Goal: Task Accomplishment & Management: Use online tool/utility

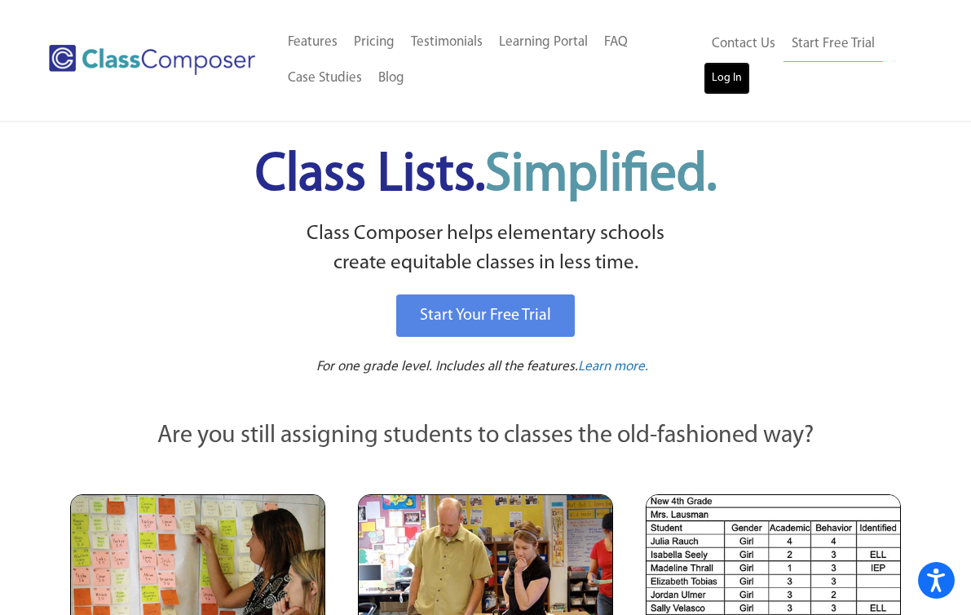
click at [727, 86] on link "Log In" at bounding box center [727, 78] width 46 height 33
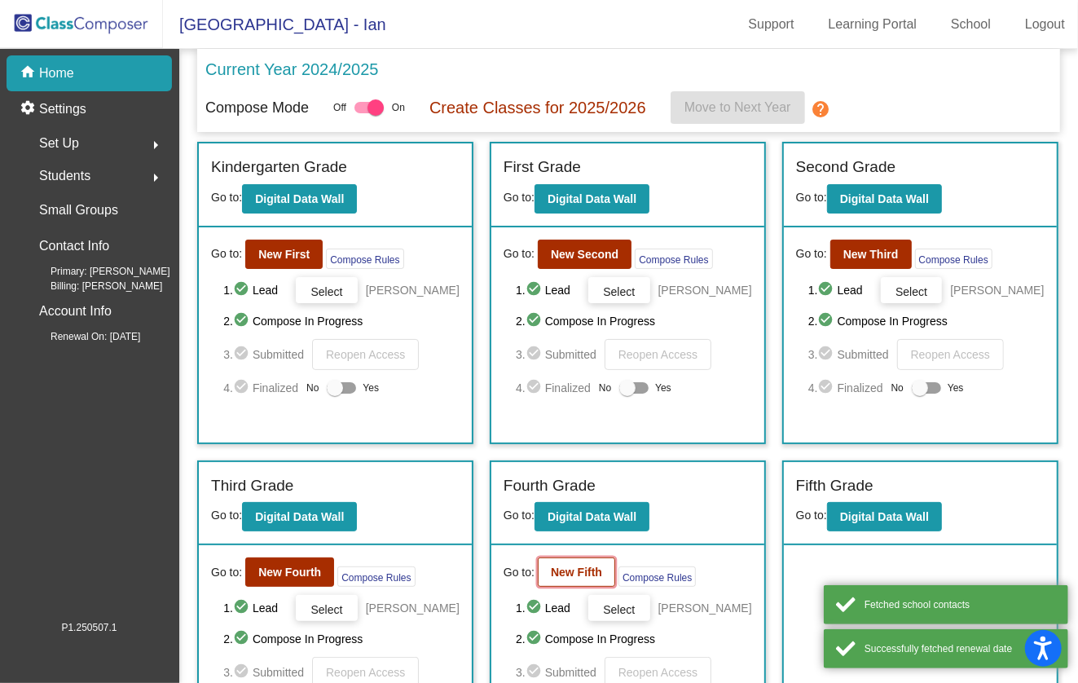
click at [559, 571] on b "New Fifth" at bounding box center [576, 572] width 51 height 13
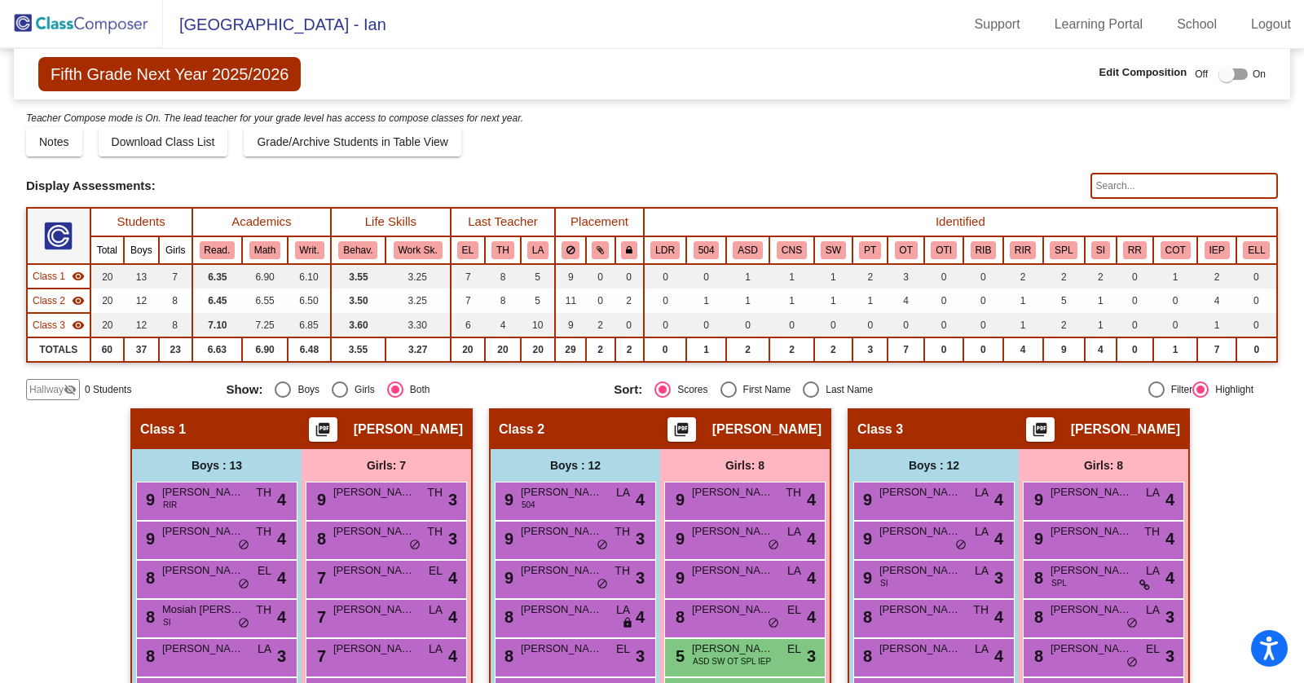
click at [173, 72] on span "Fifth Grade Next Year 2025/2026" at bounding box center [169, 74] width 262 height 34
click at [337, 29] on span "Hamagrael Elementary School - Ian" at bounding box center [274, 24] width 223 height 26
click at [118, 24] on img at bounding box center [81, 24] width 163 height 48
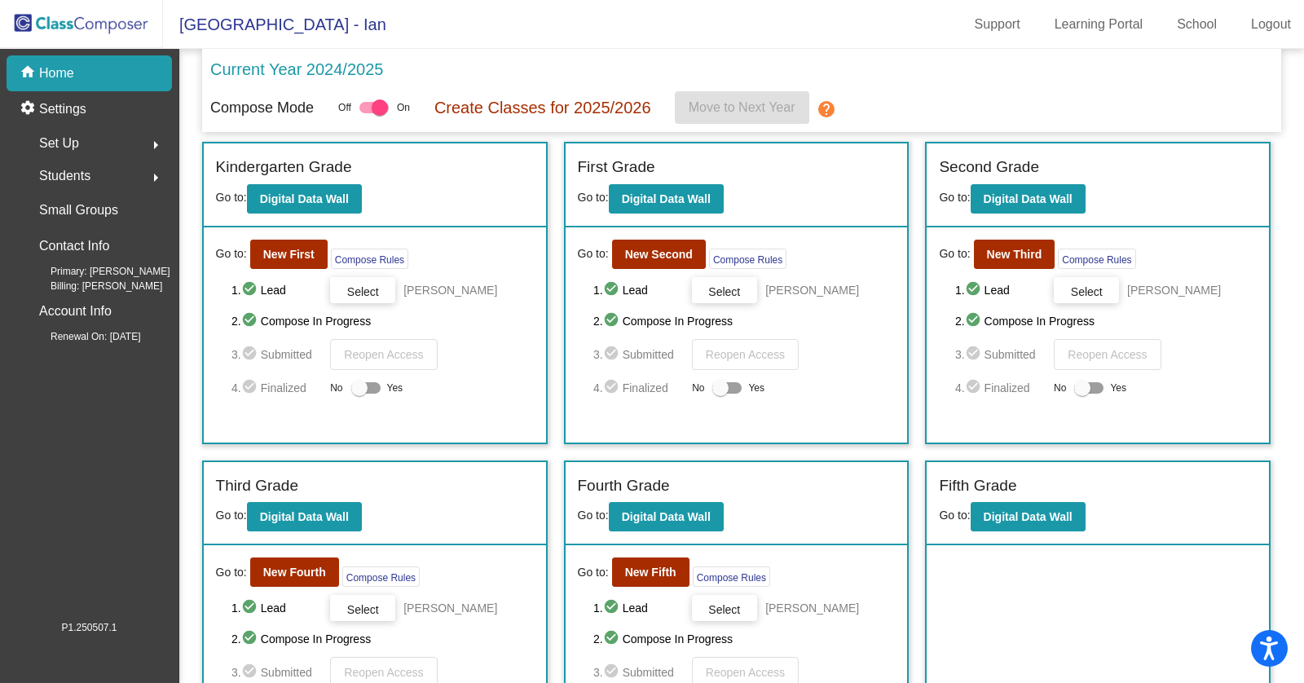
click at [383, 108] on div at bounding box center [380, 107] width 16 height 16
click at [367, 113] on input "checkbox" at bounding box center [366, 113] width 1 height 1
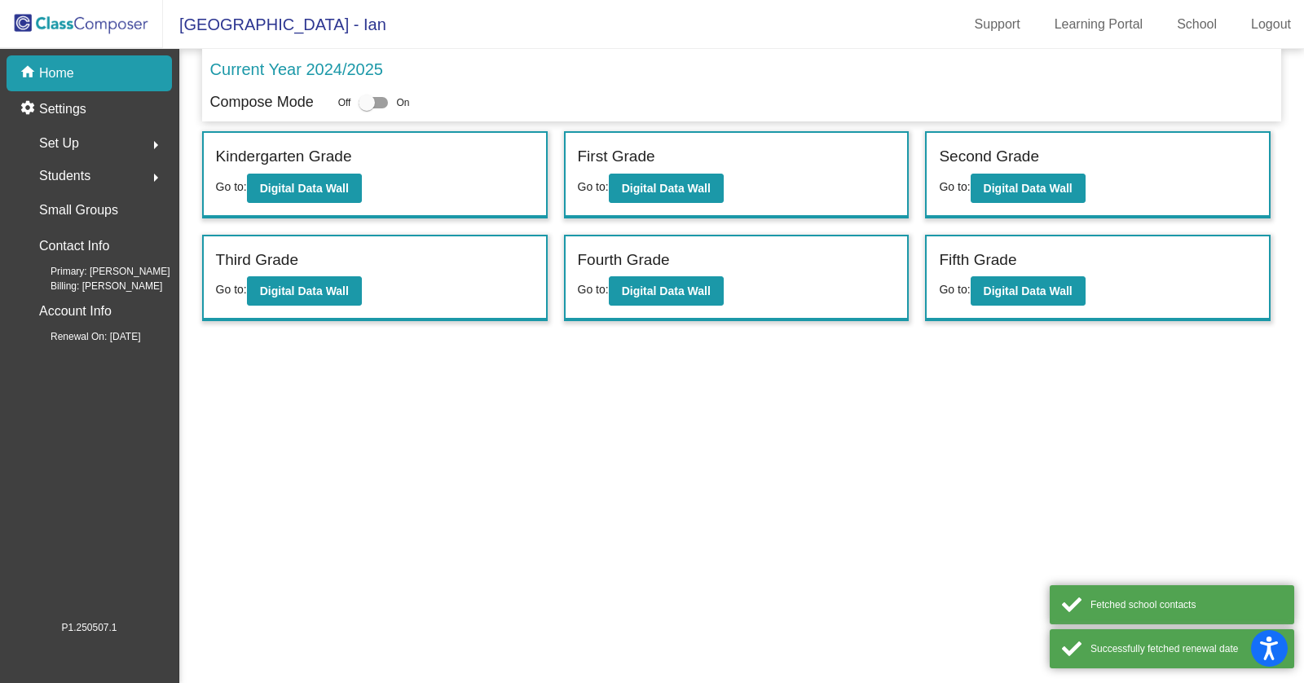
click at [305, 60] on p "Current Year 2024/2025" at bounding box center [296, 69] width 173 height 24
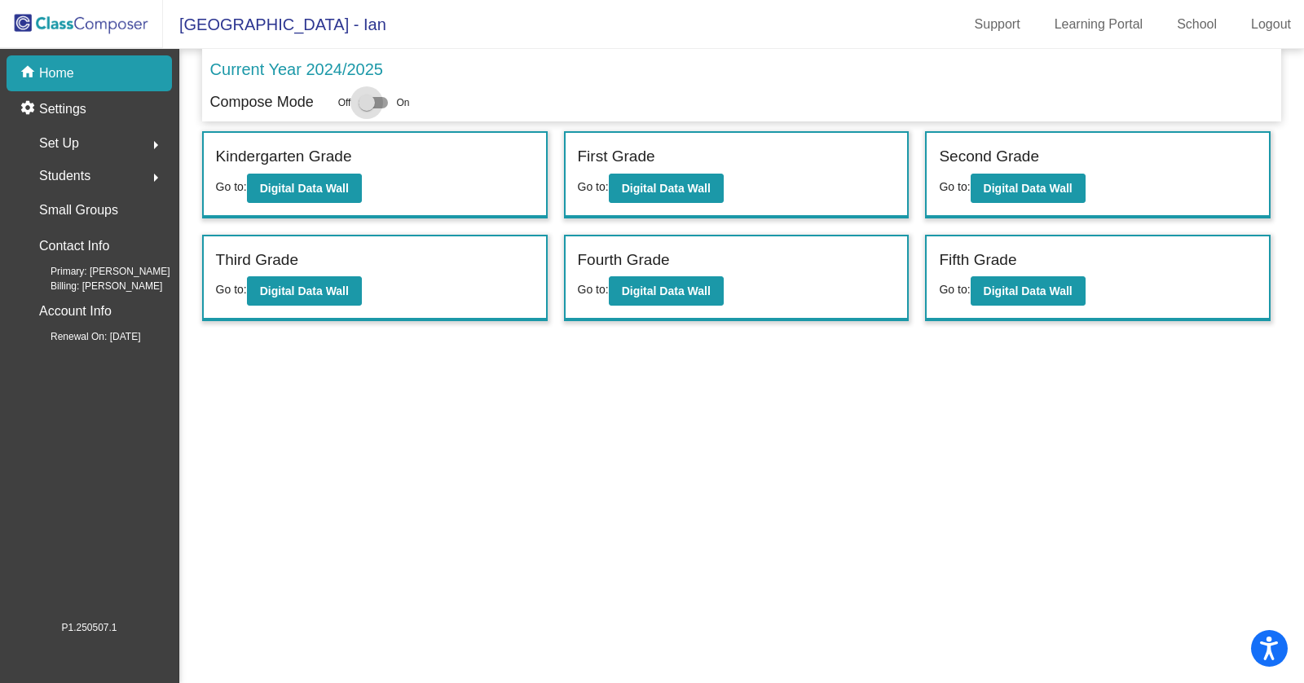
click at [371, 107] on div at bounding box center [367, 103] width 16 height 16
click at [367, 108] on input "checkbox" at bounding box center [366, 108] width 1 height 1
checkbox input "true"
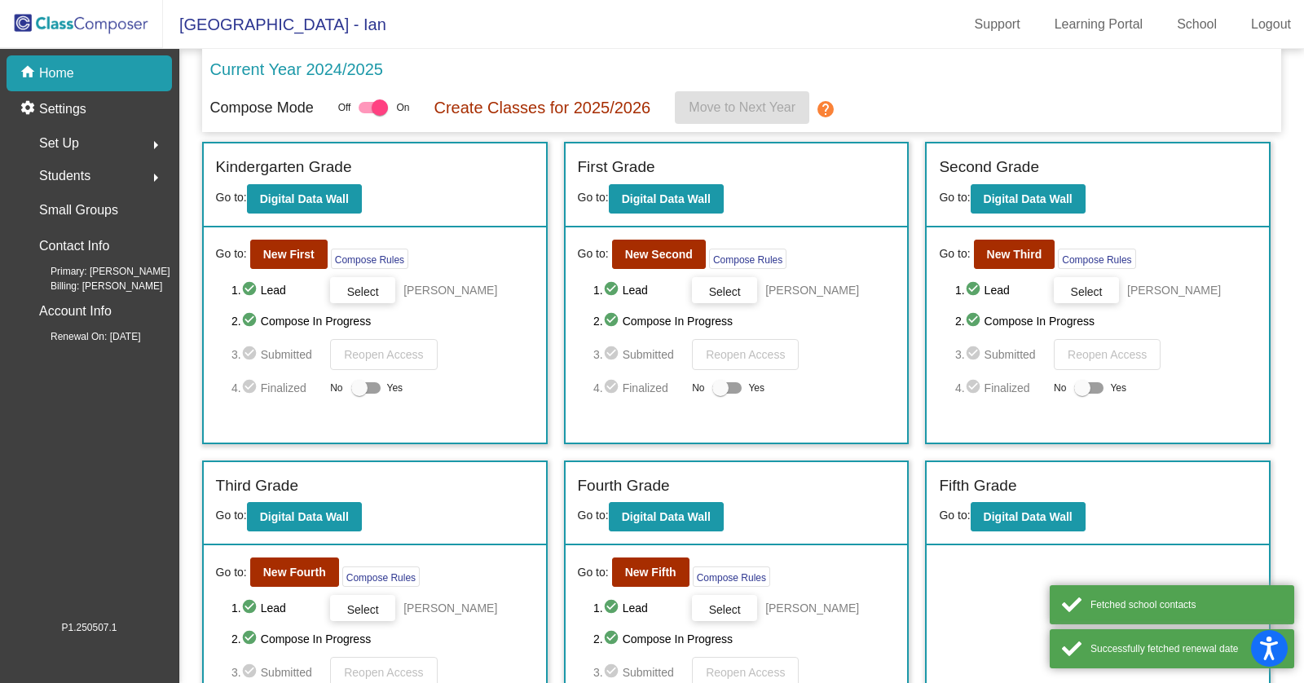
click at [833, 112] on mat-icon "help" at bounding box center [826, 109] width 20 height 20
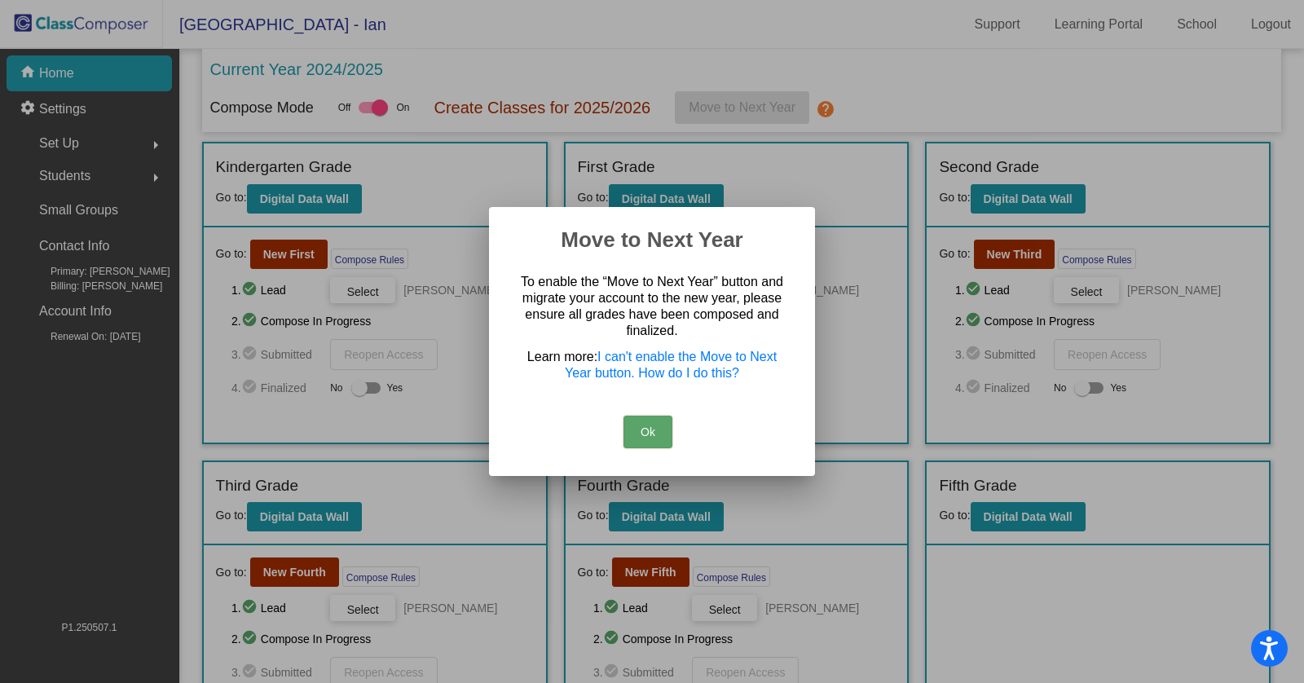
click at [642, 431] on button "Ok" at bounding box center [648, 432] width 49 height 33
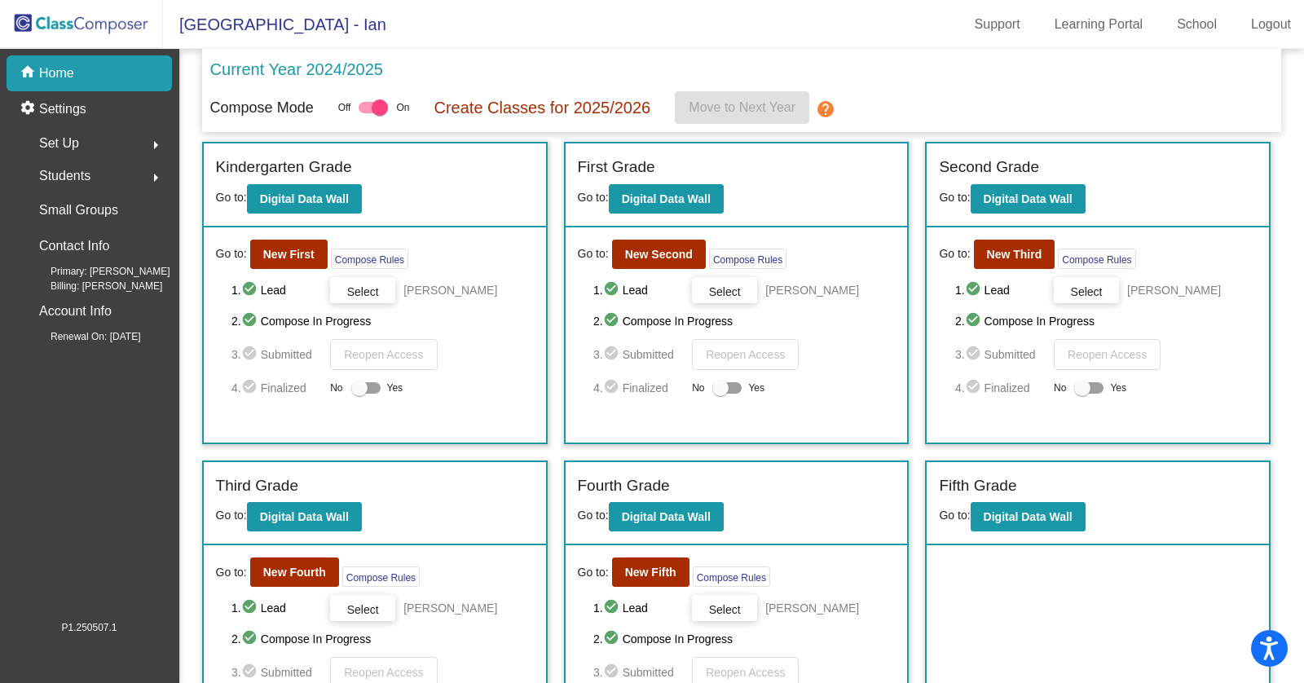
click at [130, 173] on div "Students arrow_right" at bounding box center [94, 176] width 156 height 33
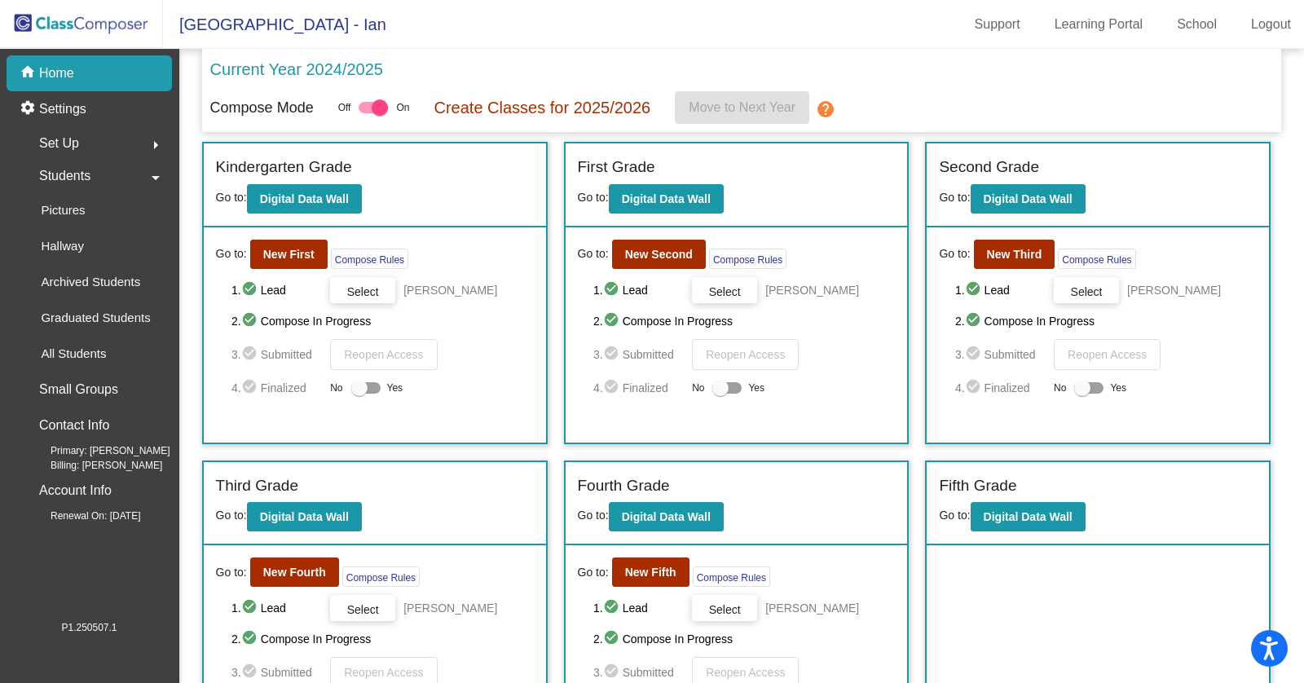
click at [144, 161] on div "Students arrow_drop_down" at bounding box center [94, 176] width 156 height 33
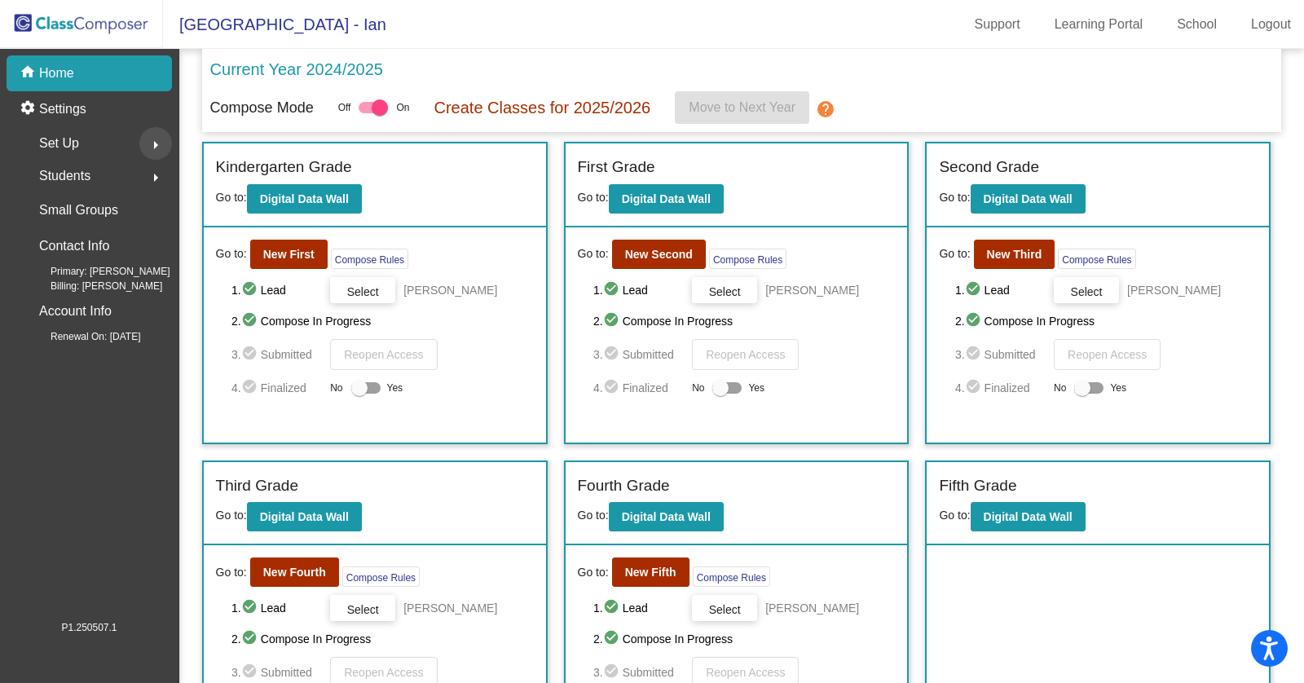
click at [153, 147] on mat-icon "arrow_right" at bounding box center [156, 145] width 20 height 20
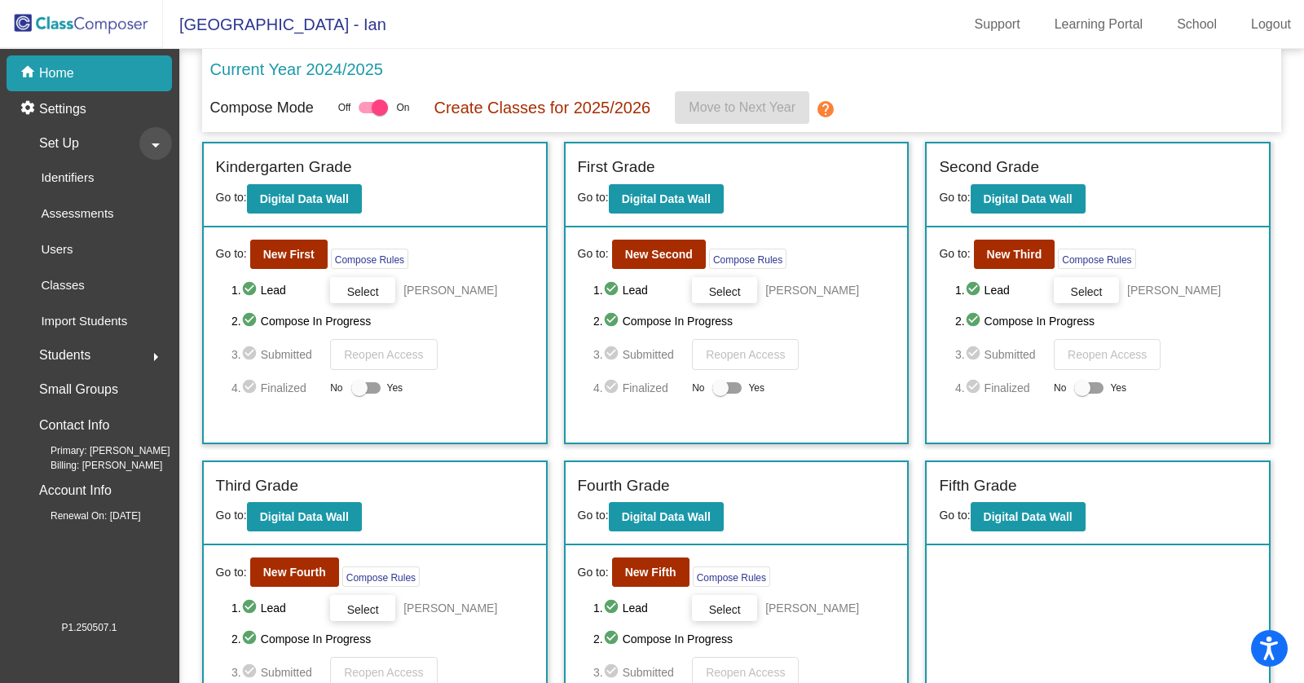
click at [153, 147] on mat-icon "arrow_drop_down" at bounding box center [156, 145] width 20 height 20
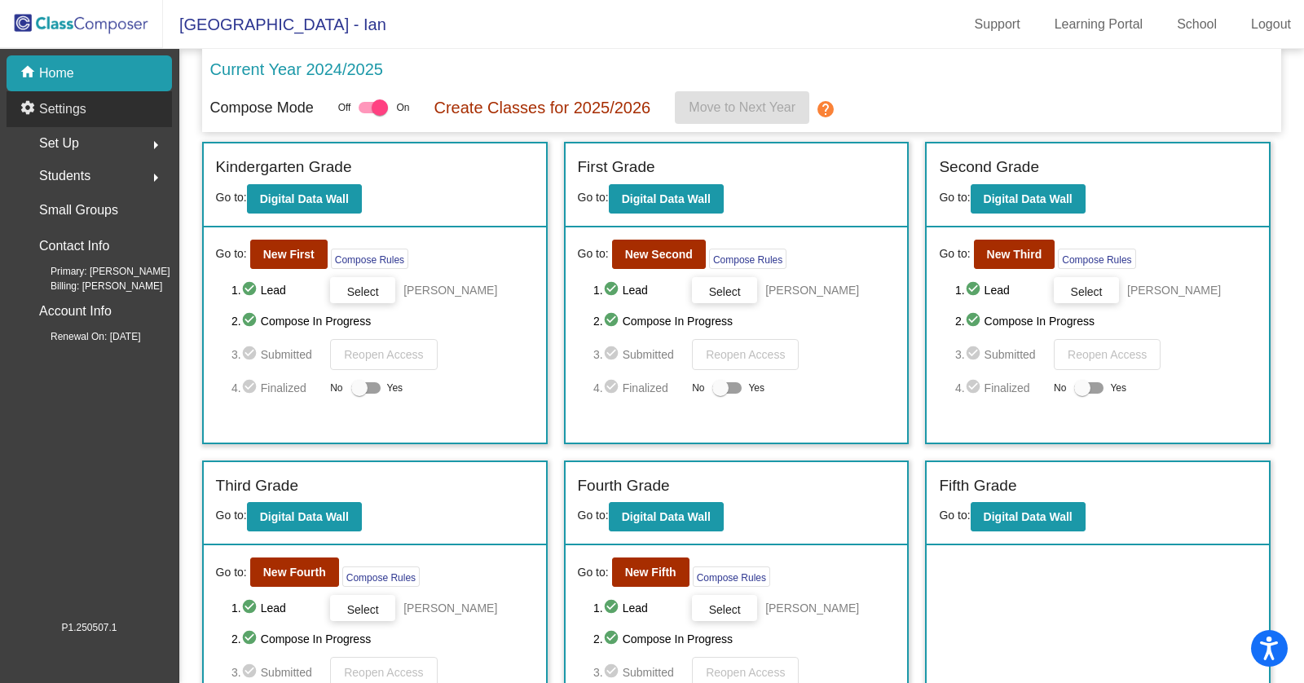
click at [74, 101] on p "Settings" at bounding box center [62, 109] width 47 height 20
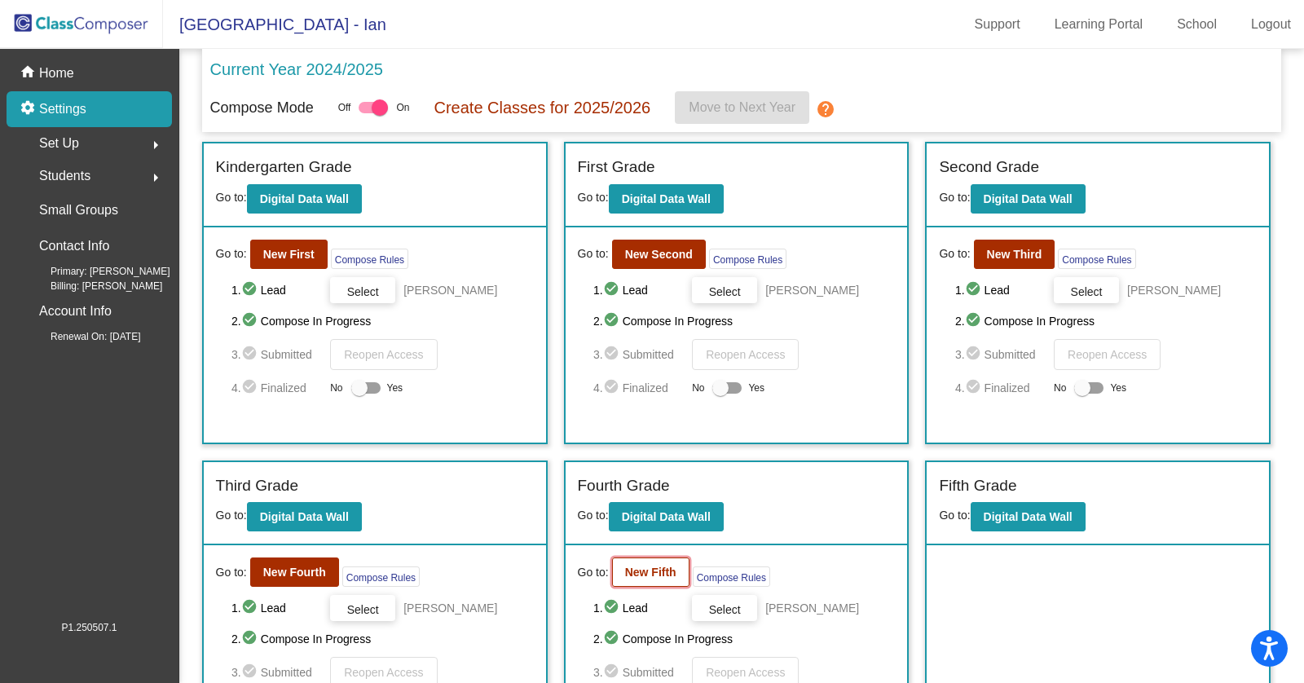
click at [657, 580] on button "New Fifth" at bounding box center [650, 572] width 77 height 29
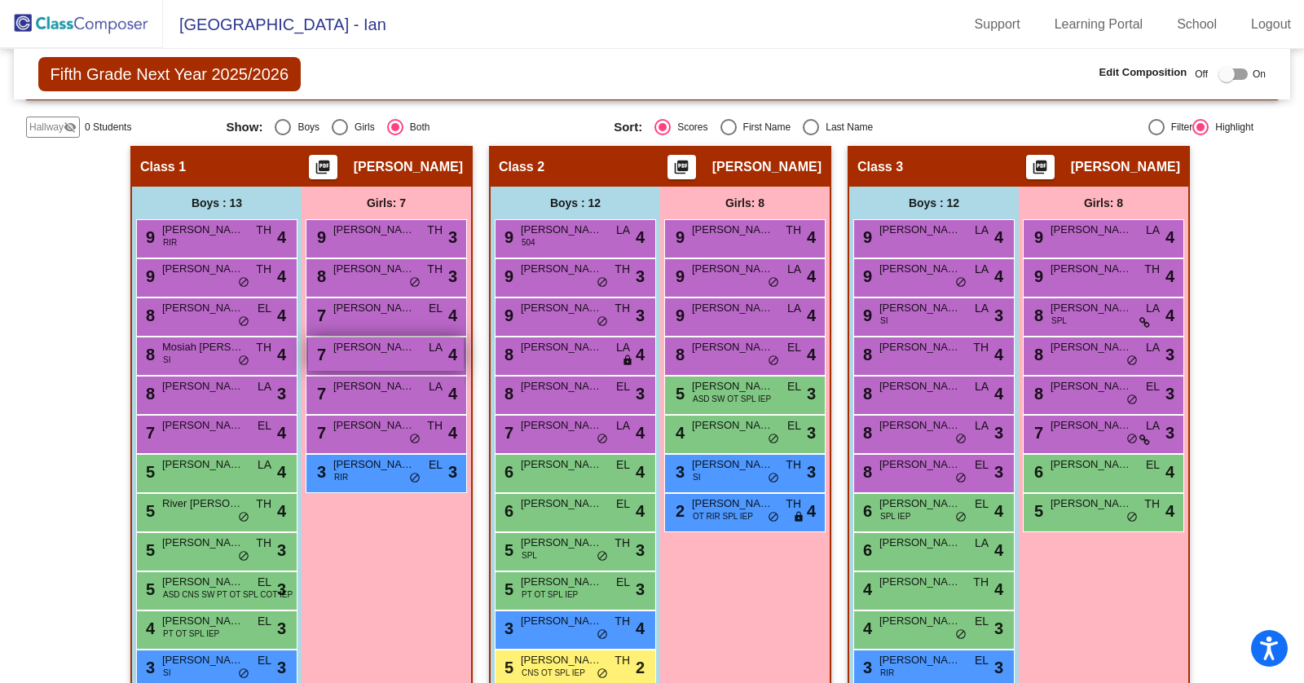
scroll to position [297, 0]
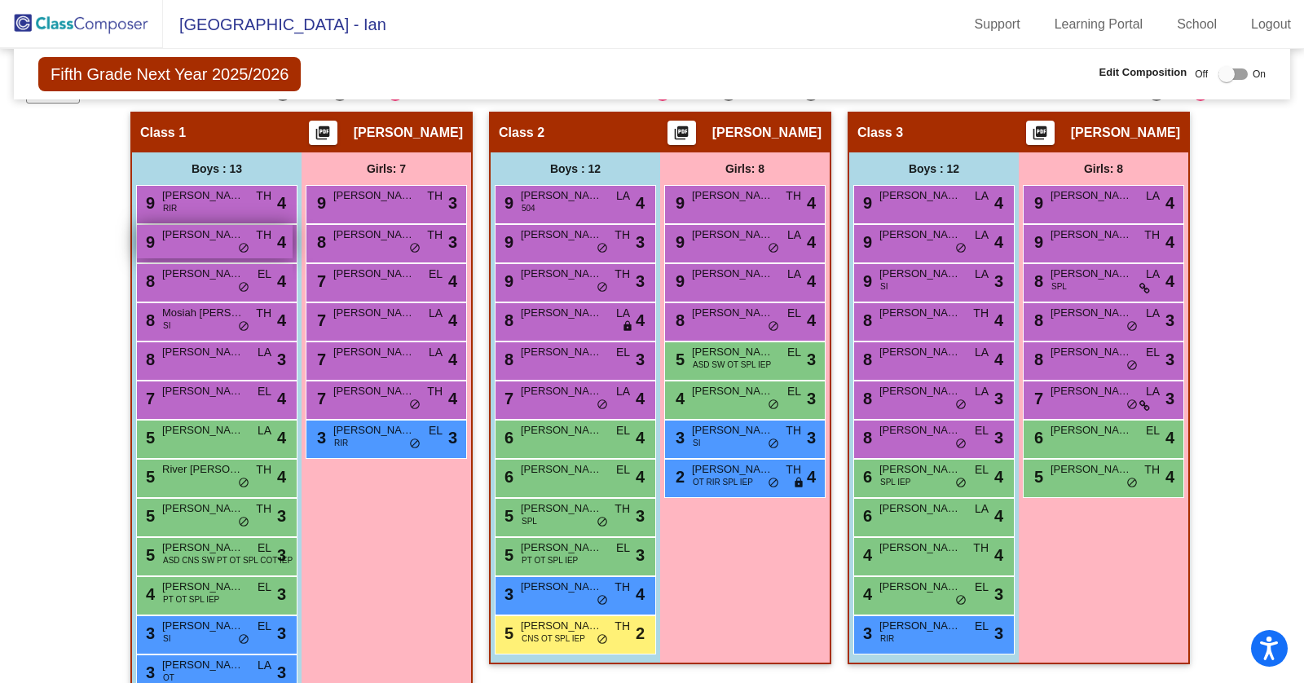
click at [207, 247] on div "9 Quinn O'Connor TH lock do_not_disturb_alt 4" at bounding box center [215, 241] width 156 height 33
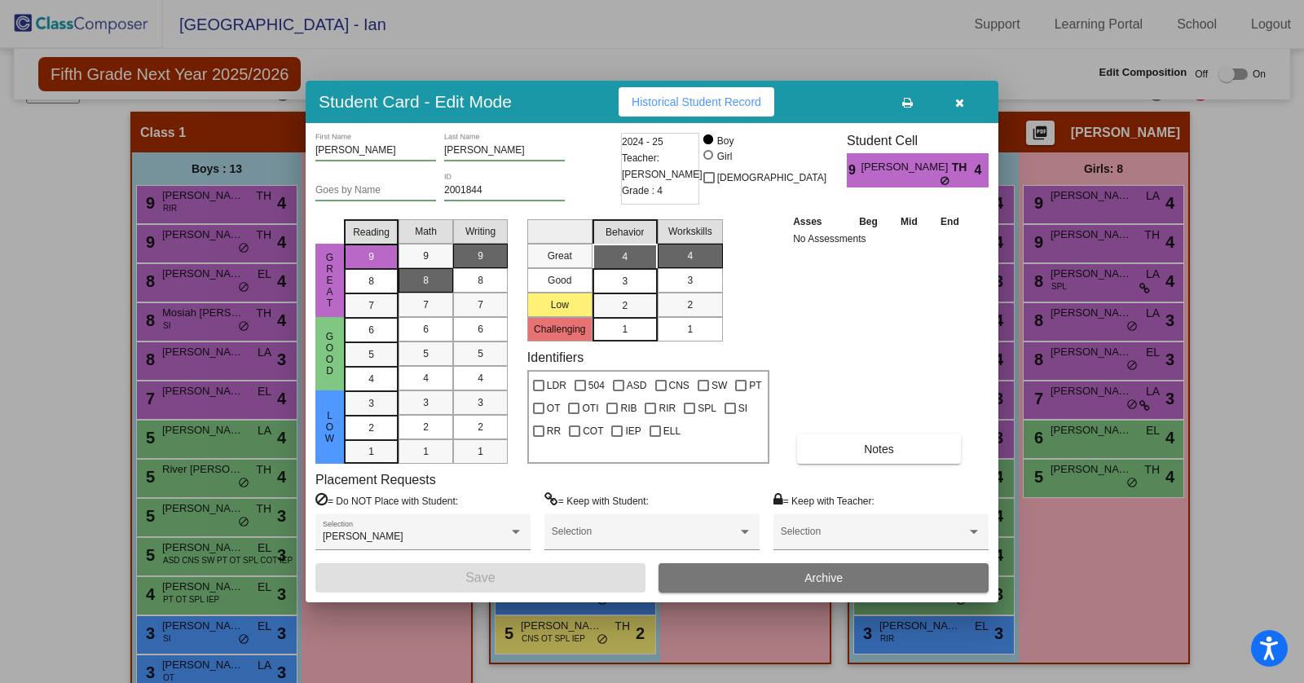
click at [226, 285] on div at bounding box center [652, 341] width 1304 height 683
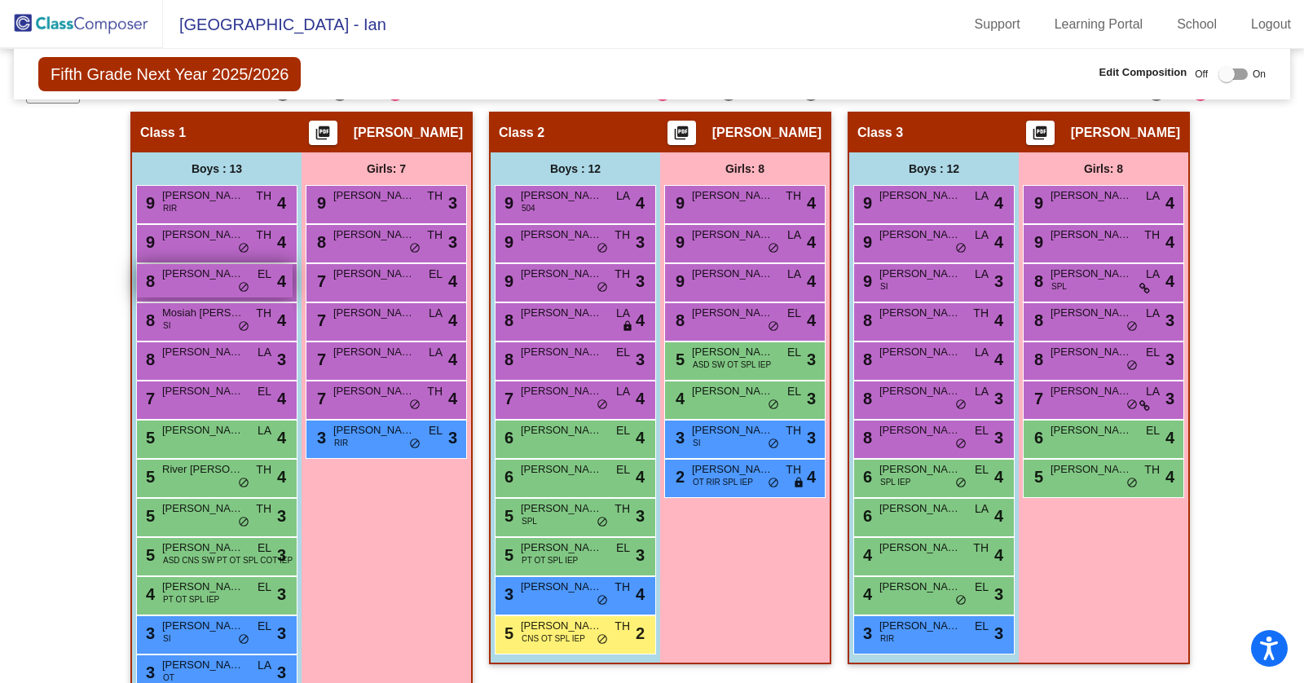
click at [226, 287] on div "8 Henry Johnson EL lock do_not_disturb_alt 4" at bounding box center [215, 280] width 156 height 33
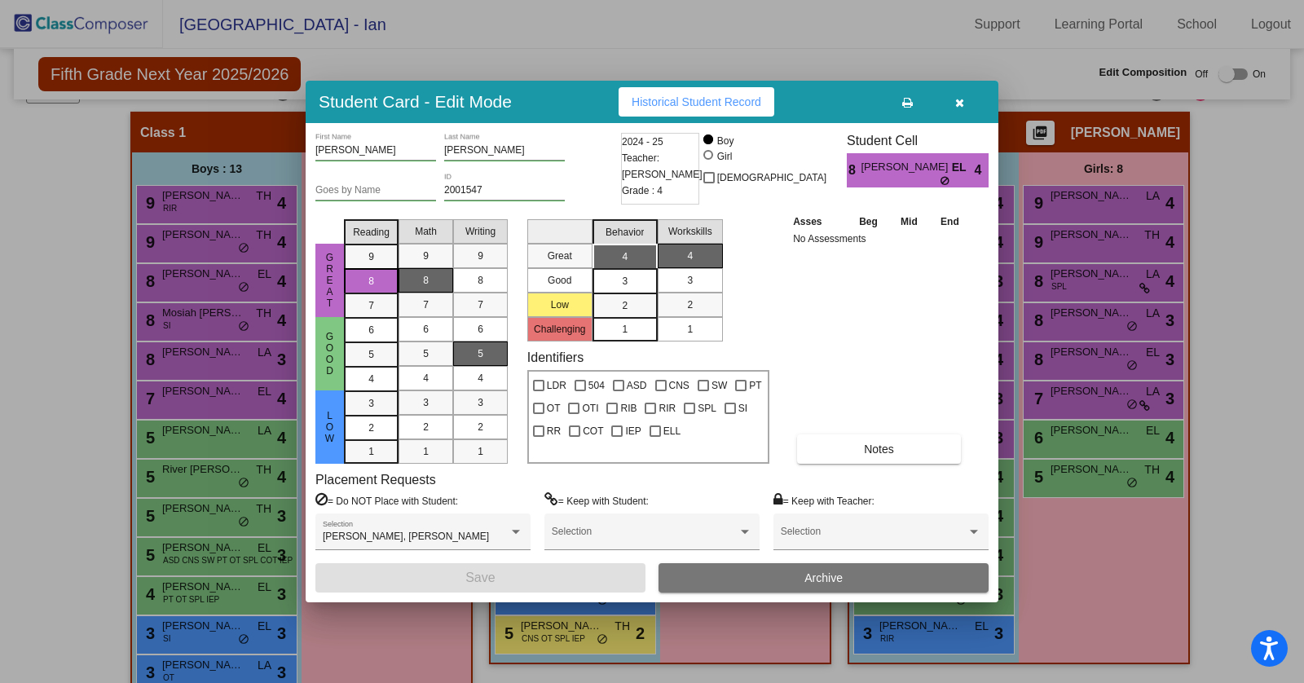
click at [231, 304] on div at bounding box center [652, 341] width 1304 height 683
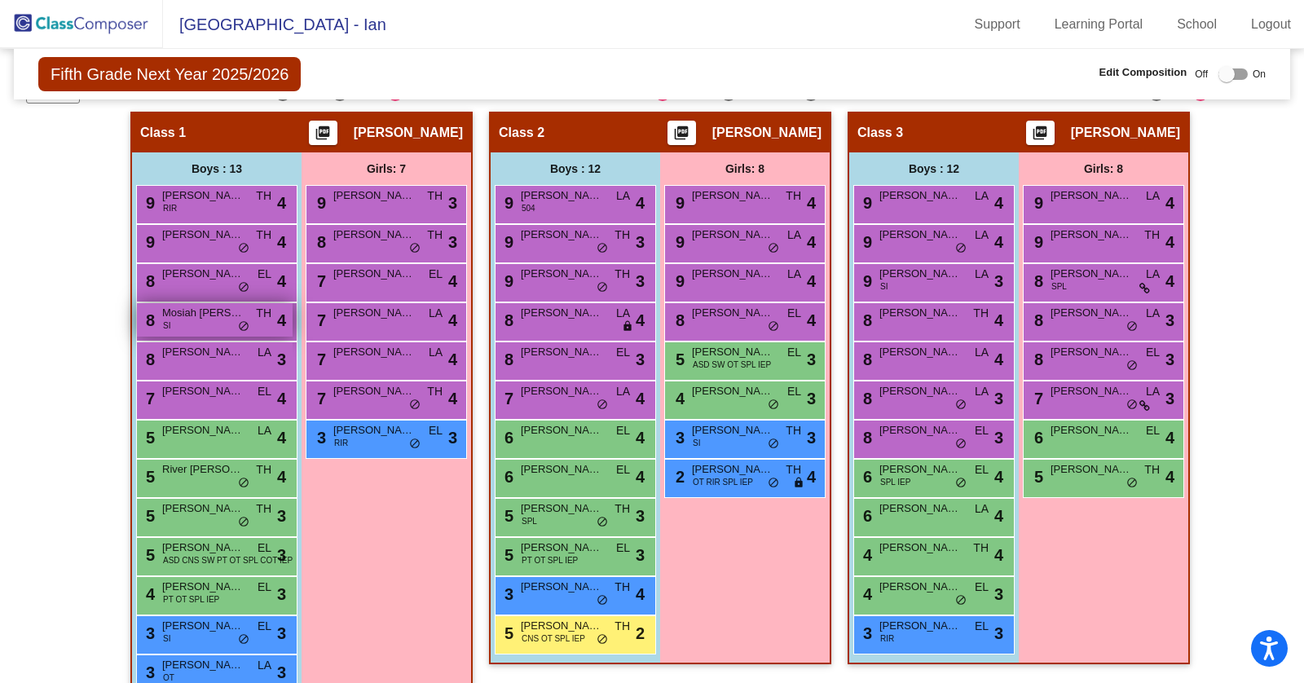
click at [238, 322] on span "do_not_disturb_alt" at bounding box center [243, 326] width 11 height 13
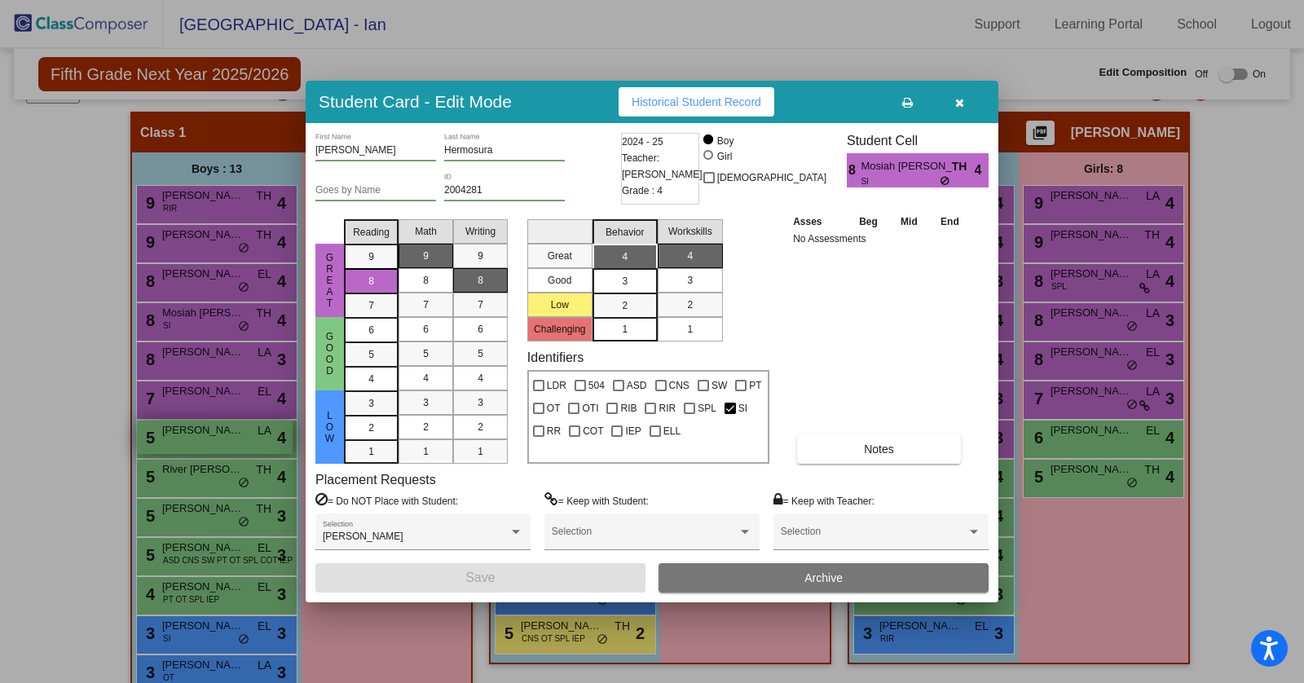
click at [206, 441] on div at bounding box center [652, 341] width 1304 height 683
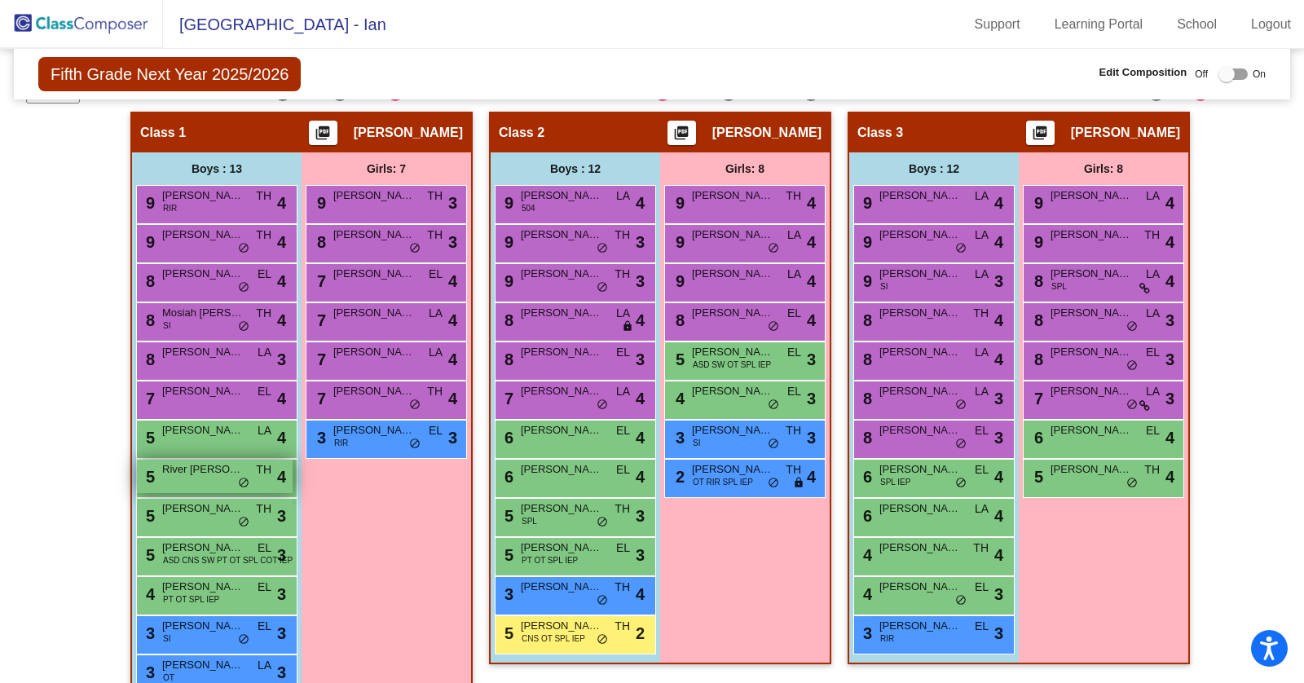
click at [205, 473] on div "5 River Strauss TH lock do_not_disturb_alt 4" at bounding box center [215, 476] width 156 height 33
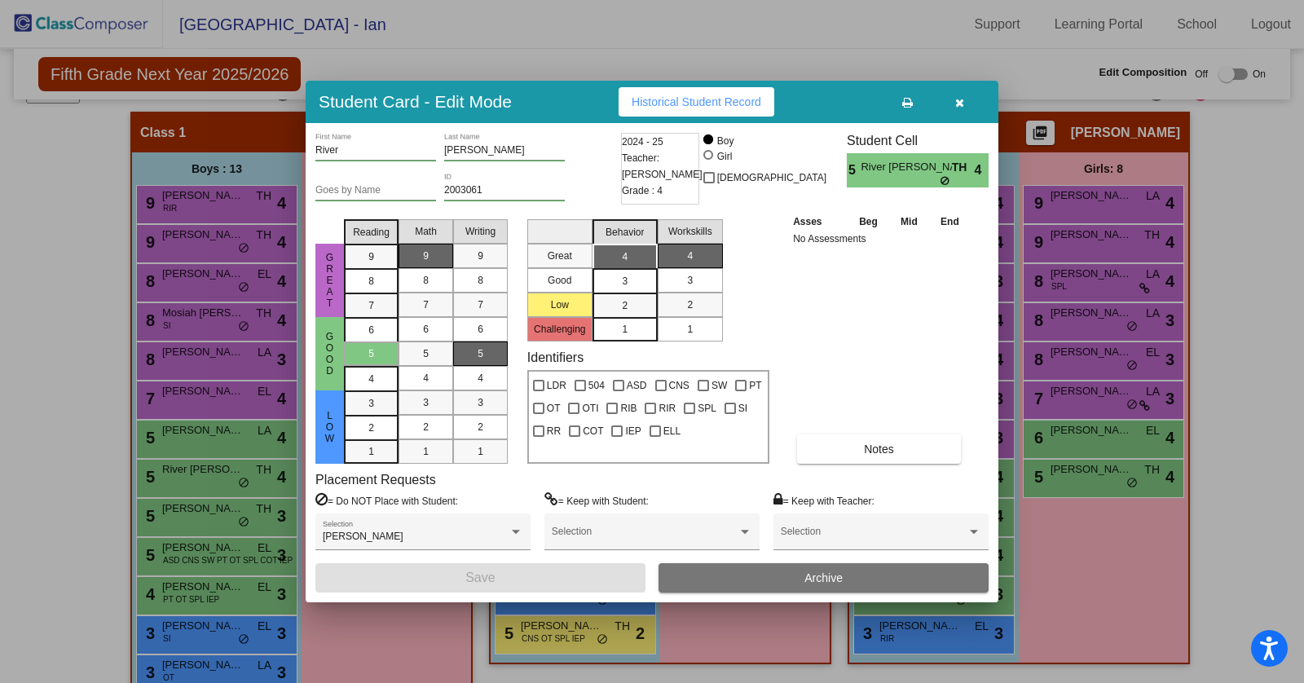
click at [234, 514] on div at bounding box center [652, 341] width 1304 height 683
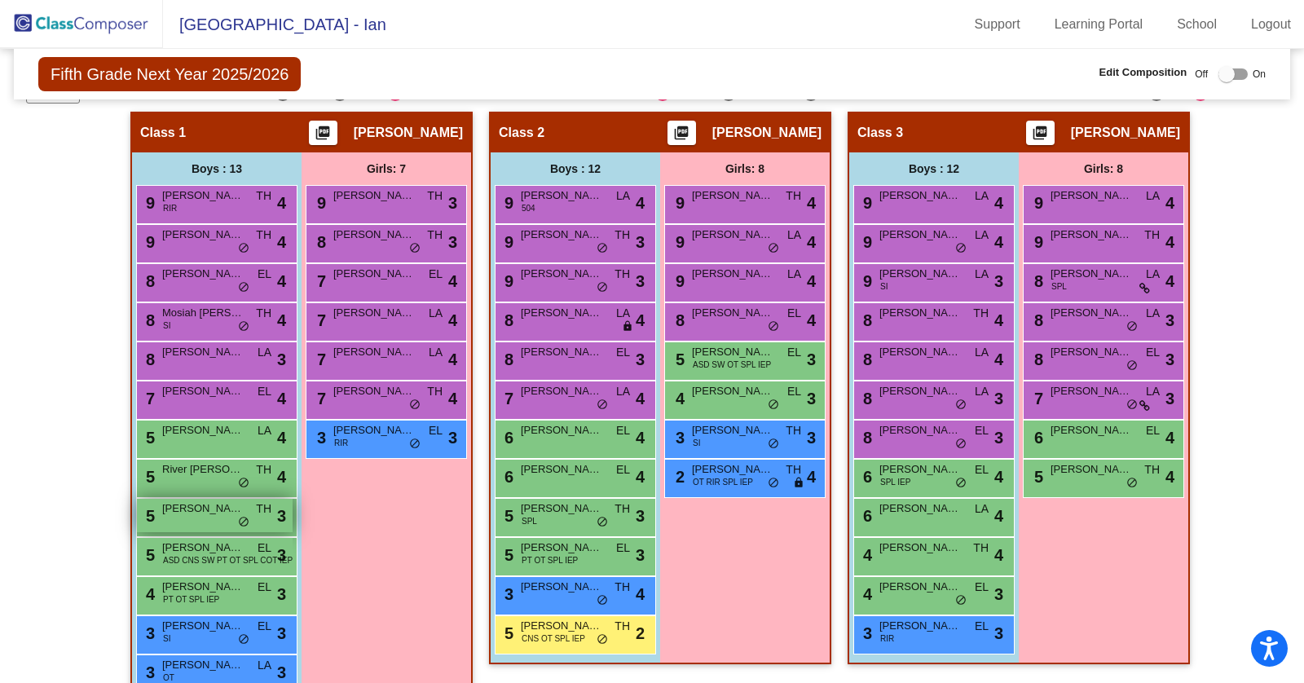
click at [223, 510] on span "Scott Pearsall" at bounding box center [203, 509] width 82 height 16
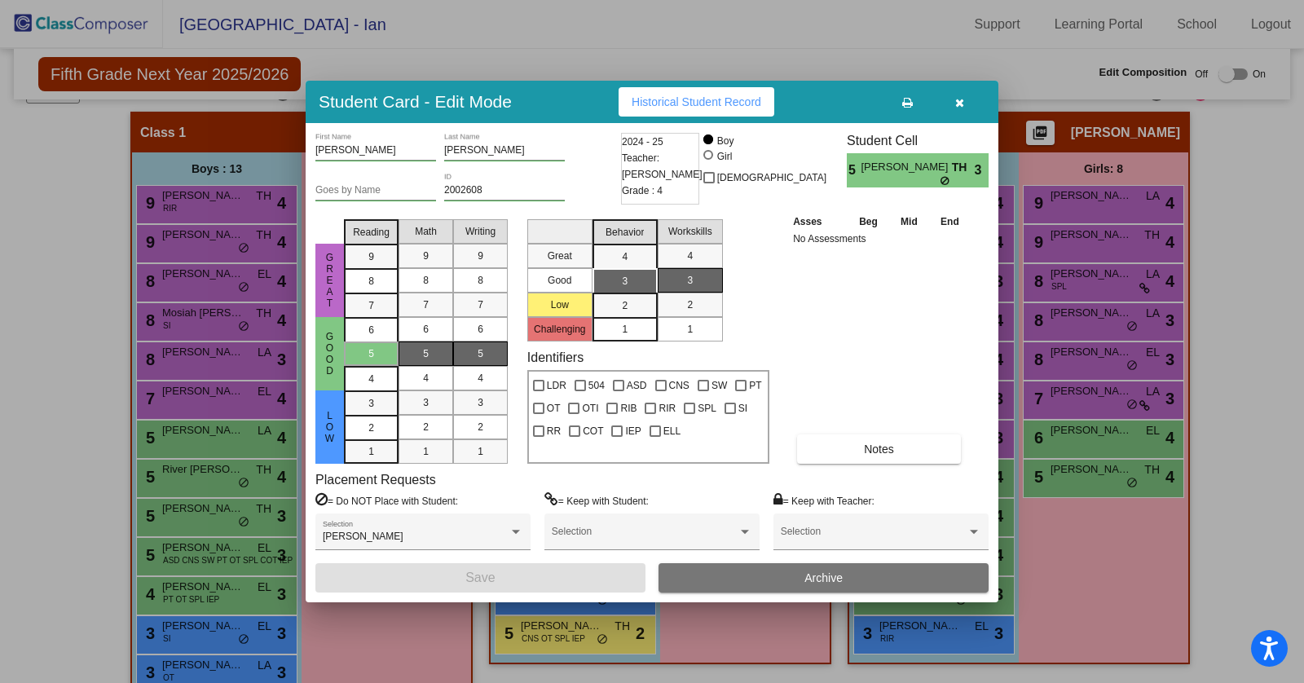
click at [201, 534] on div at bounding box center [652, 341] width 1304 height 683
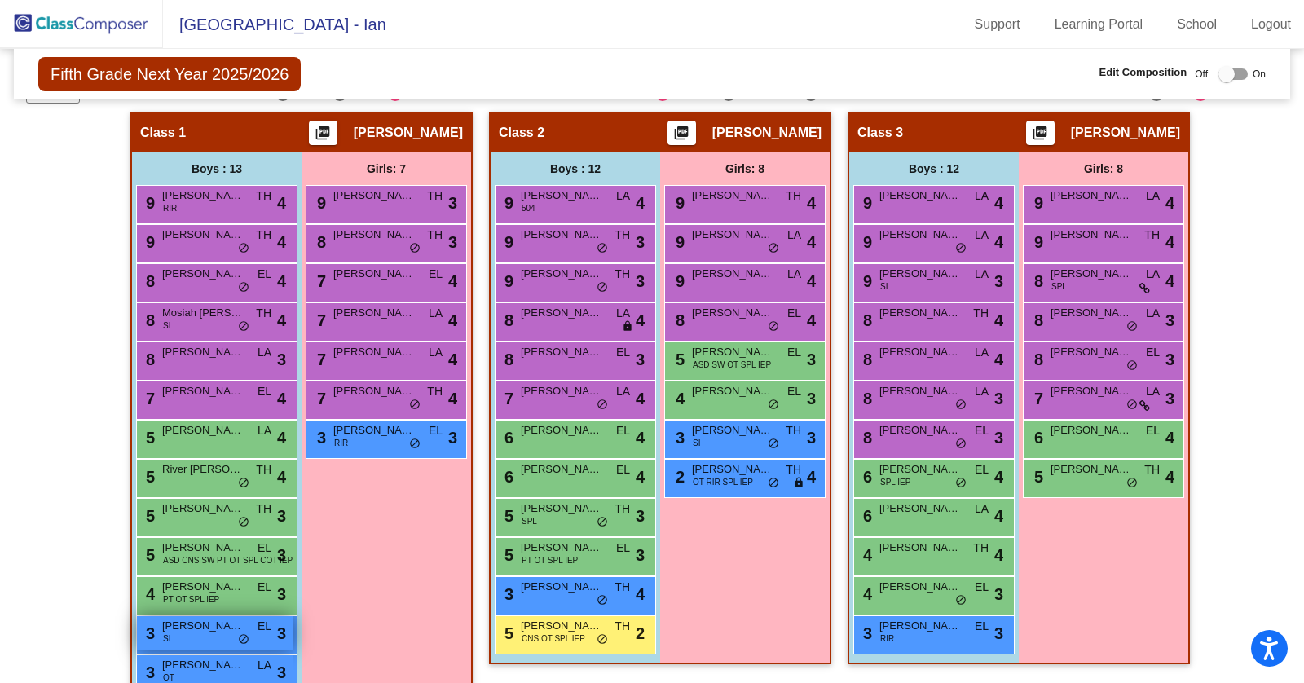
click at [200, 635] on div "3 Oliver Pettit SI EL lock do_not_disturb_alt 3" at bounding box center [215, 632] width 156 height 33
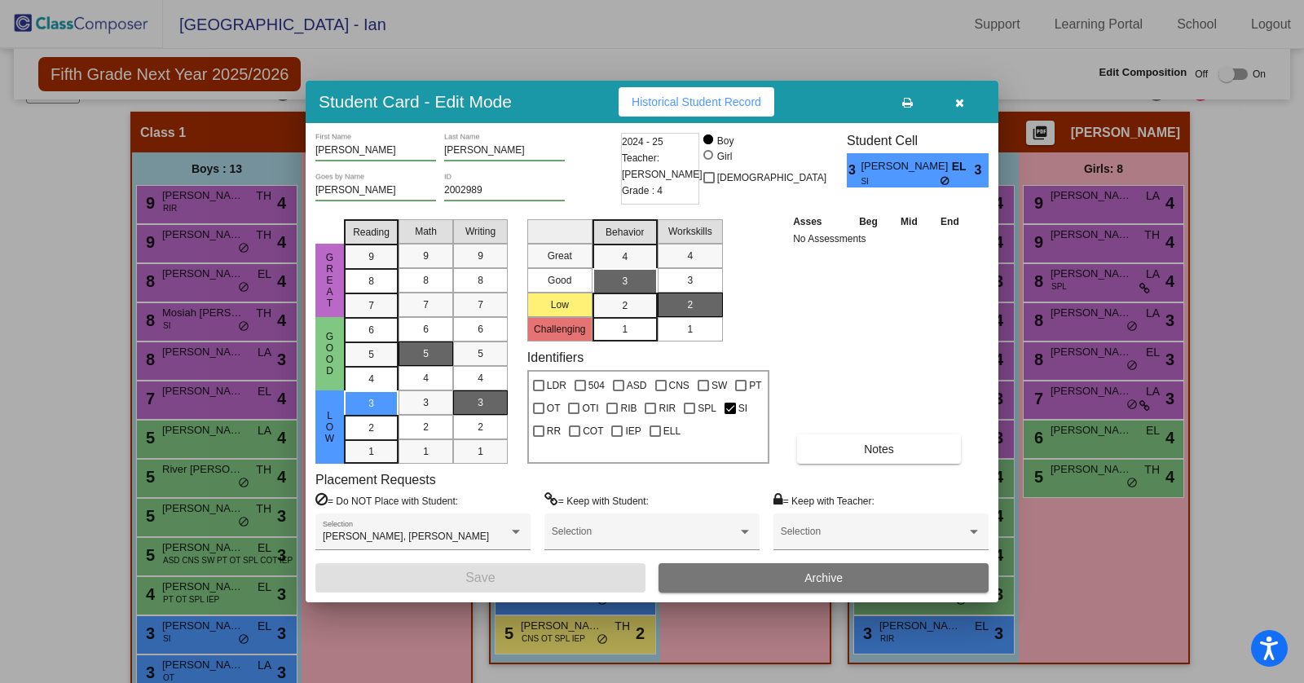
click at [404, 659] on div at bounding box center [652, 341] width 1304 height 683
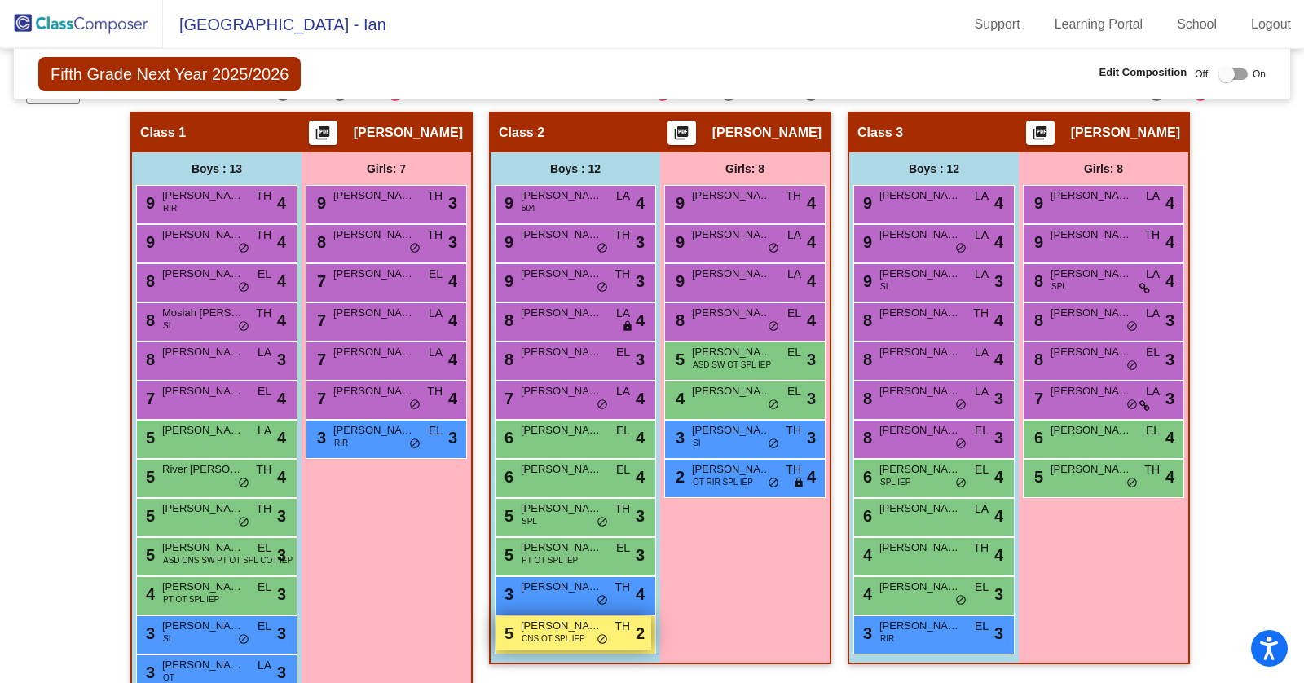
click at [585, 633] on div "5 Miles Moak CNS OT SPL IEP TH lock do_not_disturb_alt 2" at bounding box center [574, 632] width 156 height 33
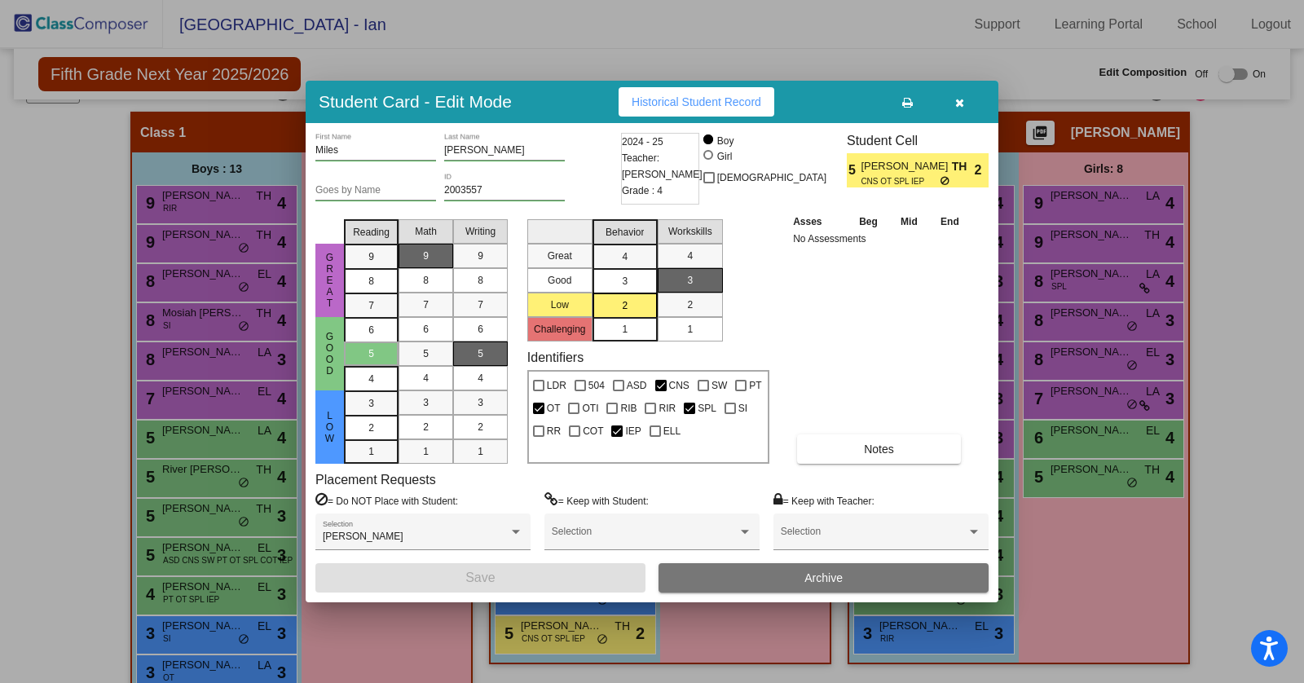
click at [431, 621] on div at bounding box center [652, 341] width 1304 height 683
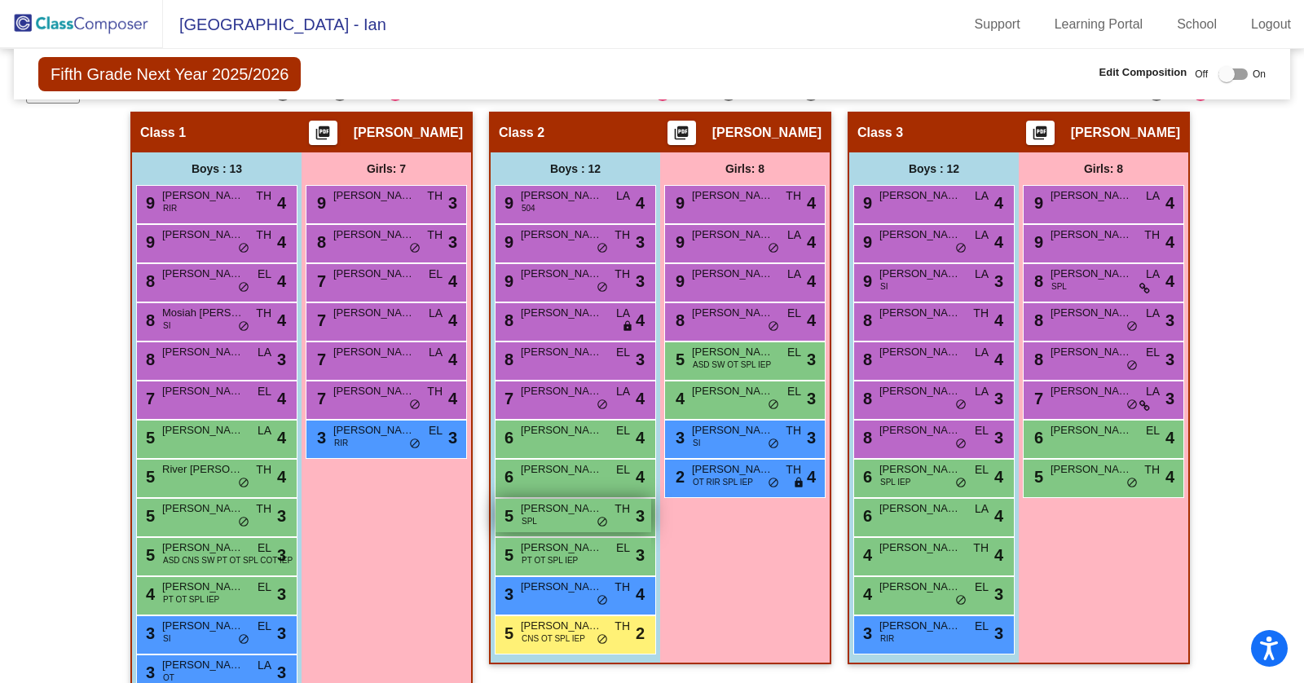
click at [616, 513] on span "TH" at bounding box center [622, 509] width 15 height 17
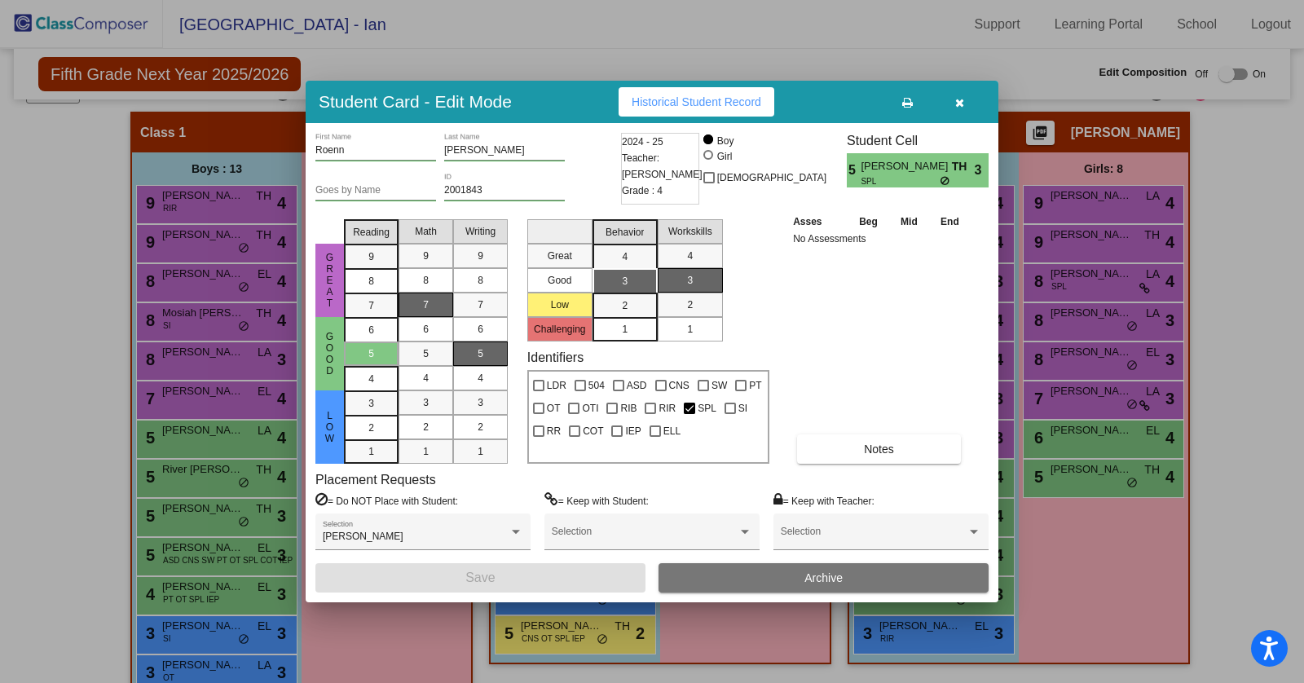
click at [407, 626] on div at bounding box center [652, 341] width 1304 height 683
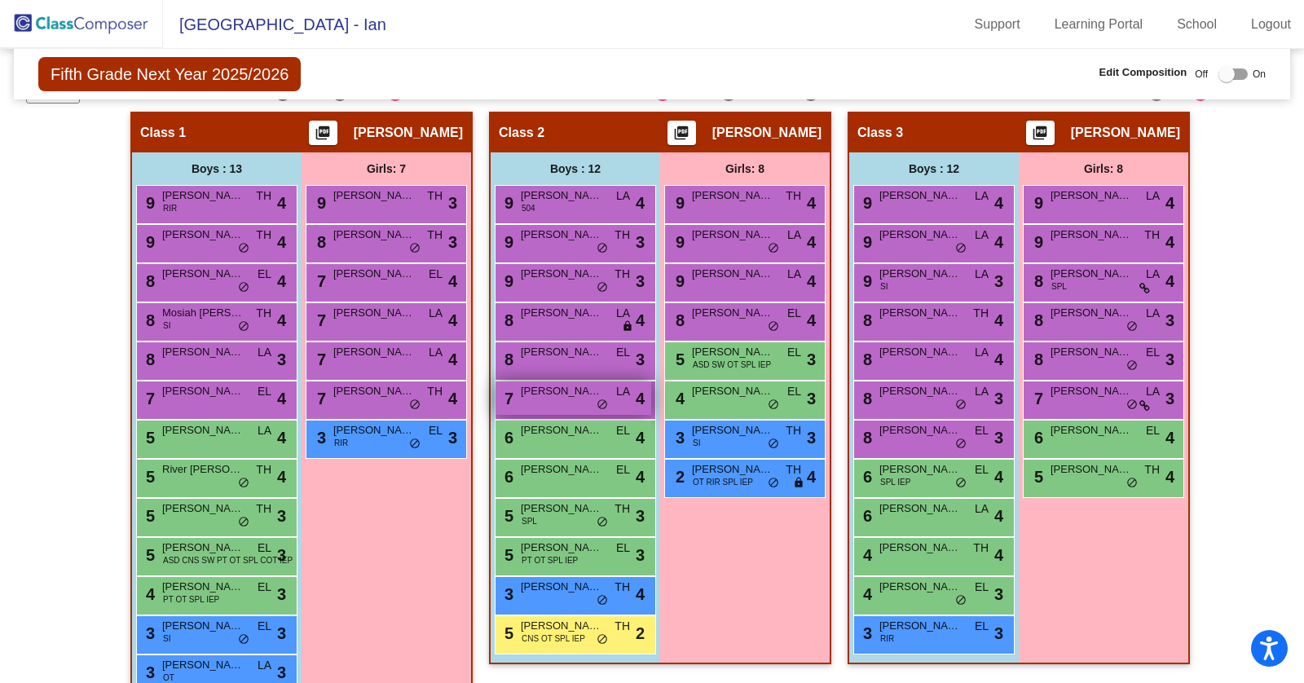
click at [616, 392] on span "LA" at bounding box center [623, 391] width 14 height 17
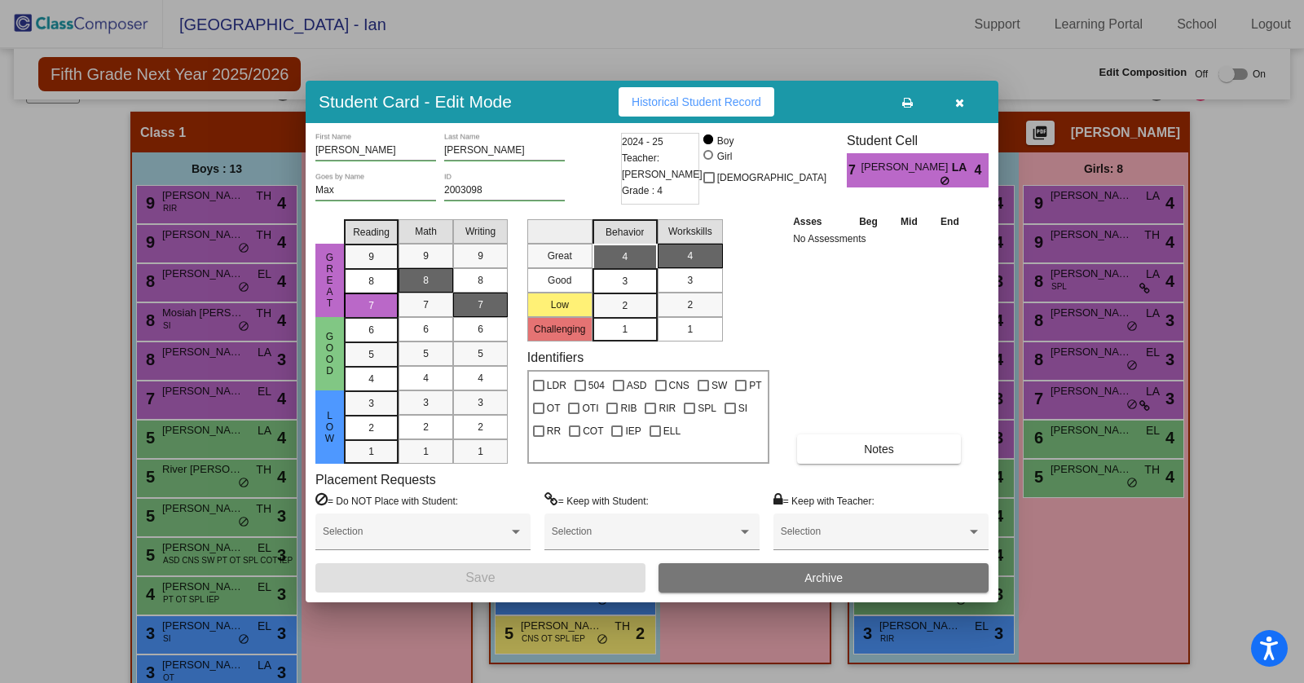
click at [359, 622] on div at bounding box center [652, 341] width 1304 height 683
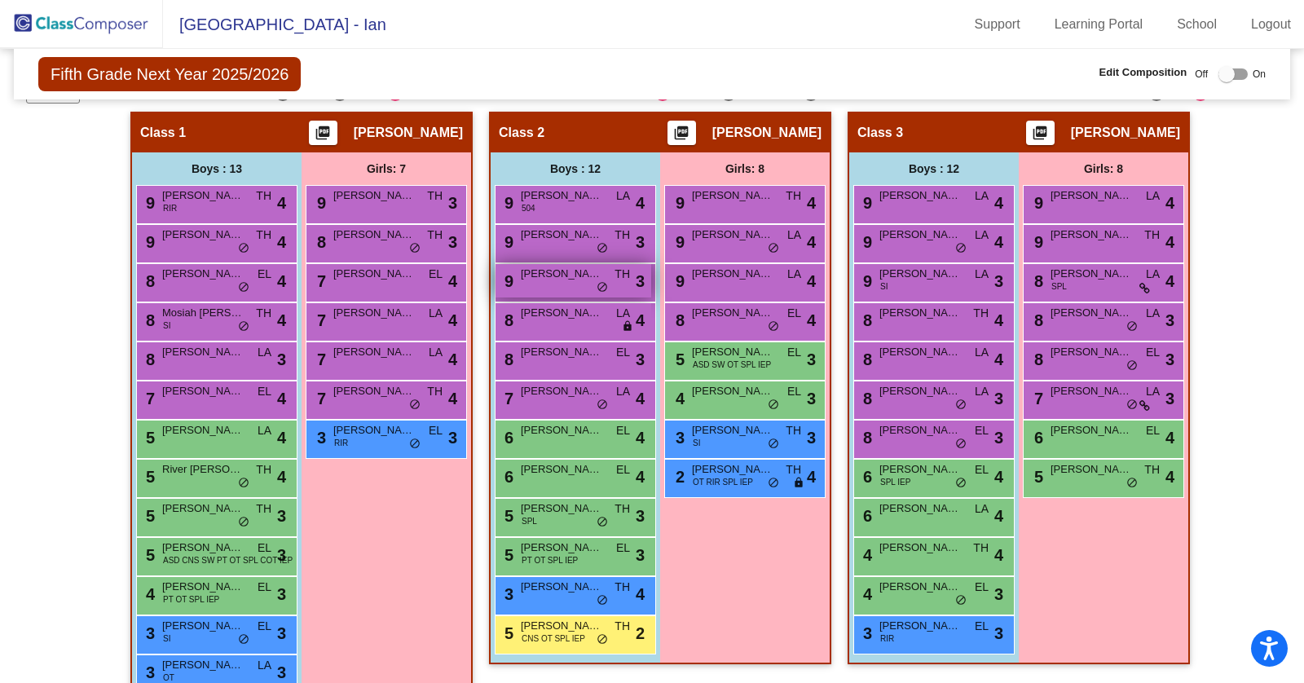
click at [611, 284] on div "9 Judd Berhaupt TH lock do_not_disturb_alt 3" at bounding box center [574, 280] width 156 height 33
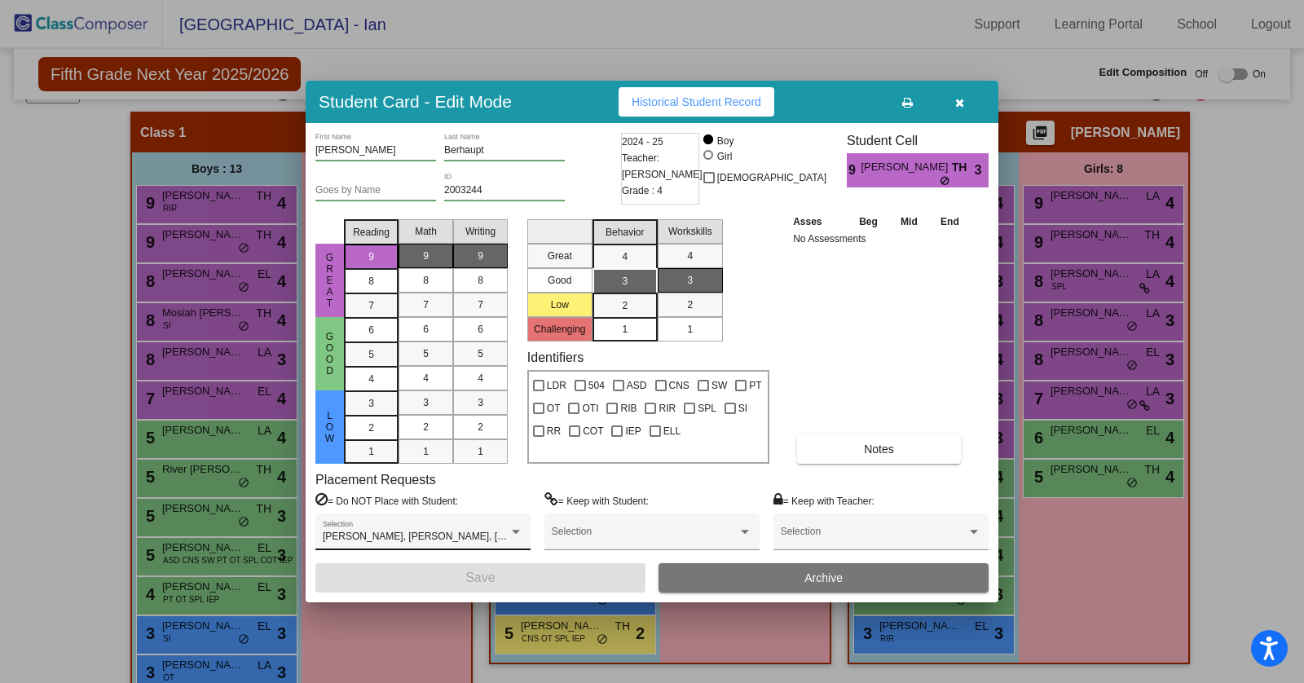
click at [466, 524] on div "Henry Johnson, Miles Moak, Philip Jenkins Selection" at bounding box center [423, 535] width 201 height 29
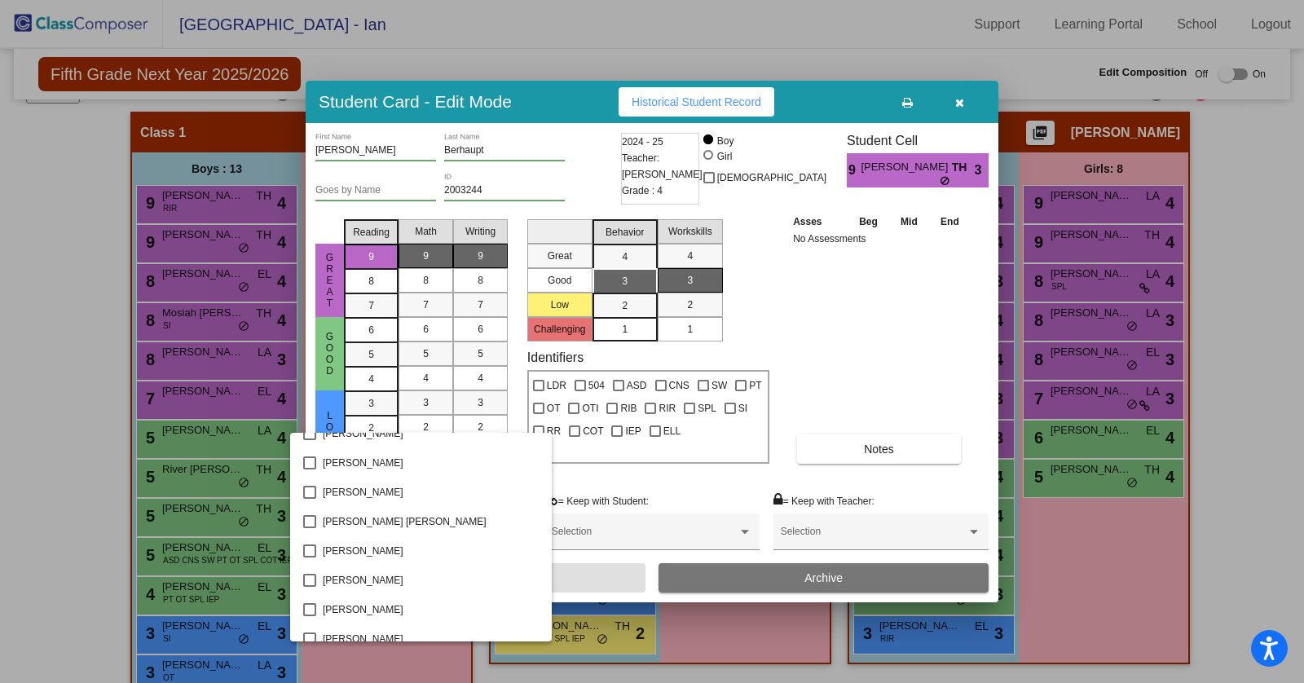
scroll to position [1497, 0]
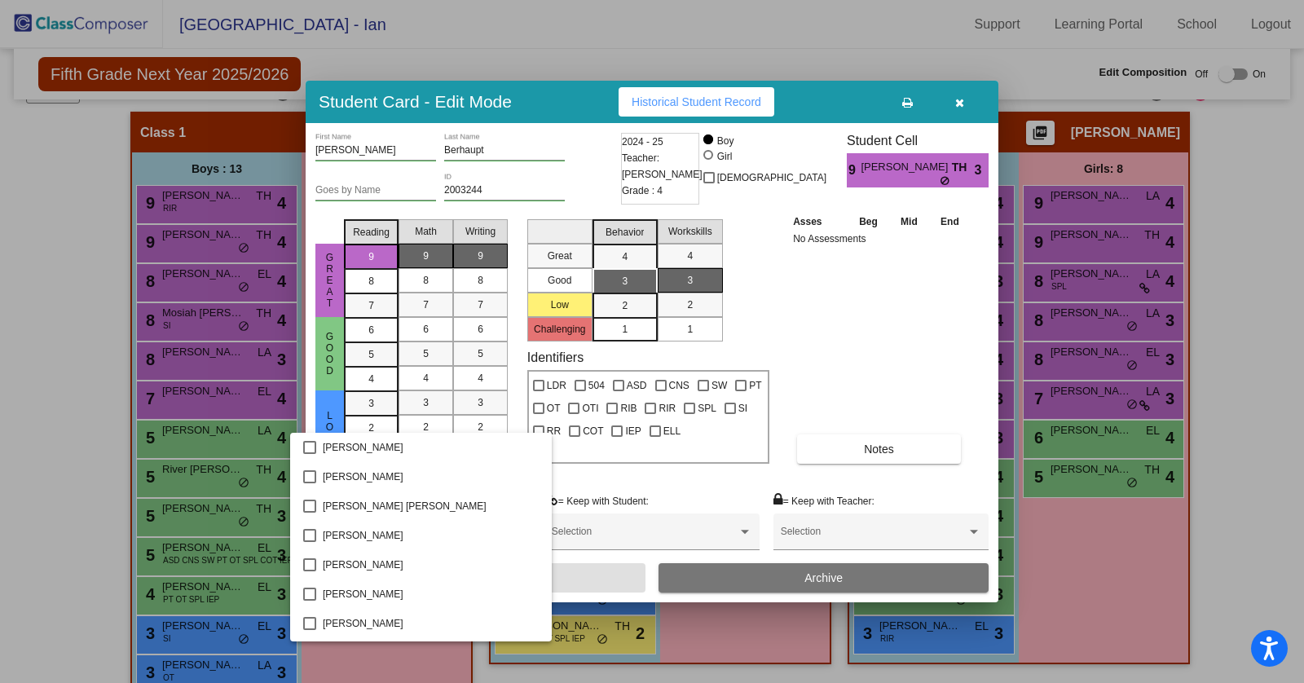
click at [389, 662] on div at bounding box center [652, 341] width 1304 height 683
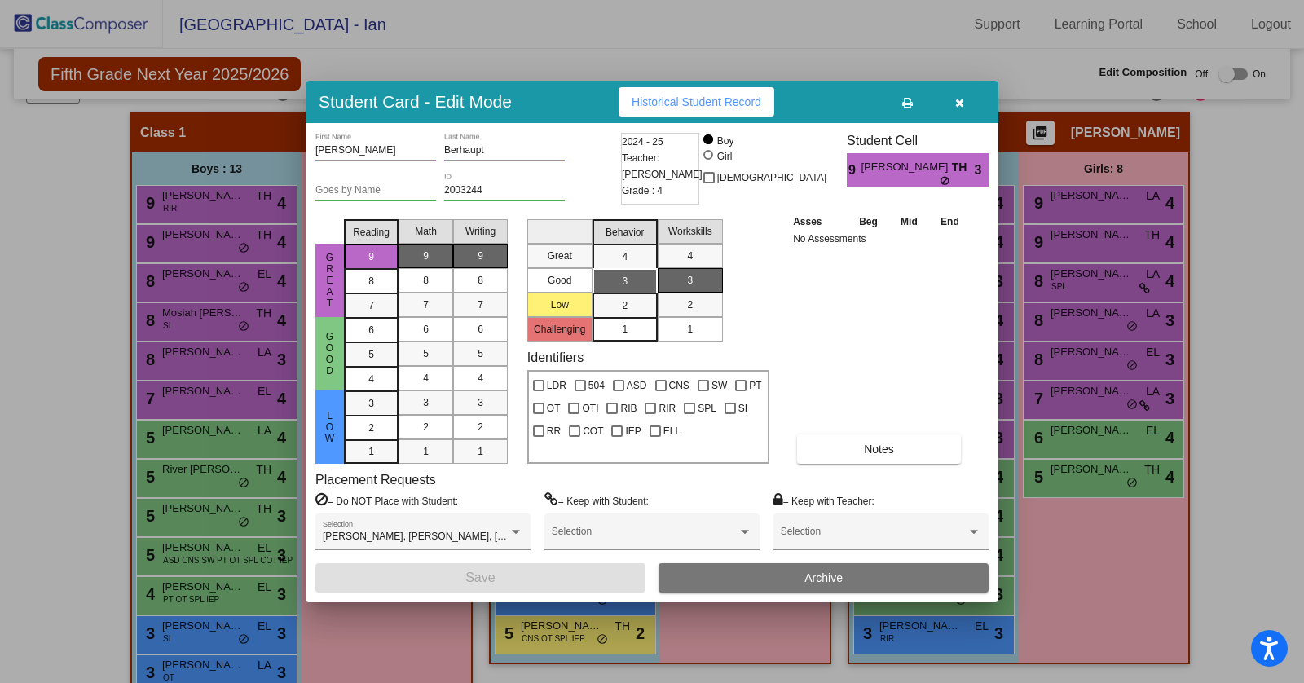
click at [399, 635] on div at bounding box center [652, 341] width 1304 height 683
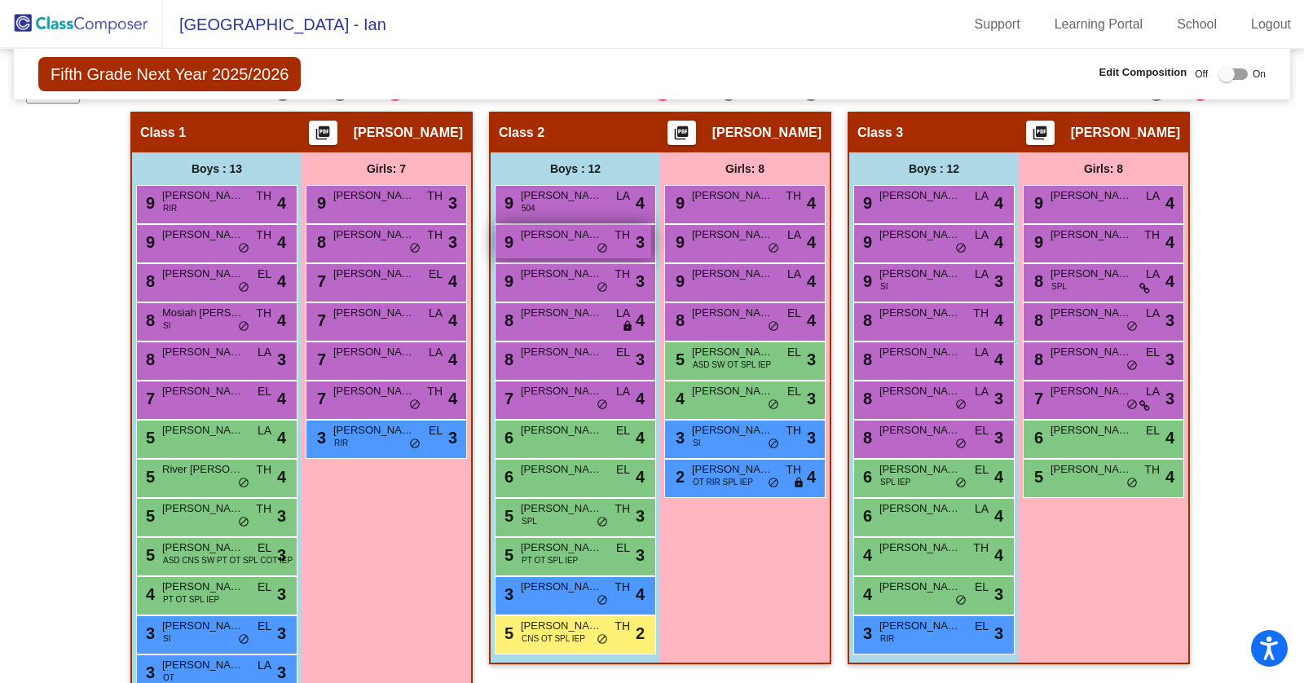
click at [625, 240] on div "9 Parker LaBarge TH lock do_not_disturb_alt 3" at bounding box center [574, 241] width 156 height 33
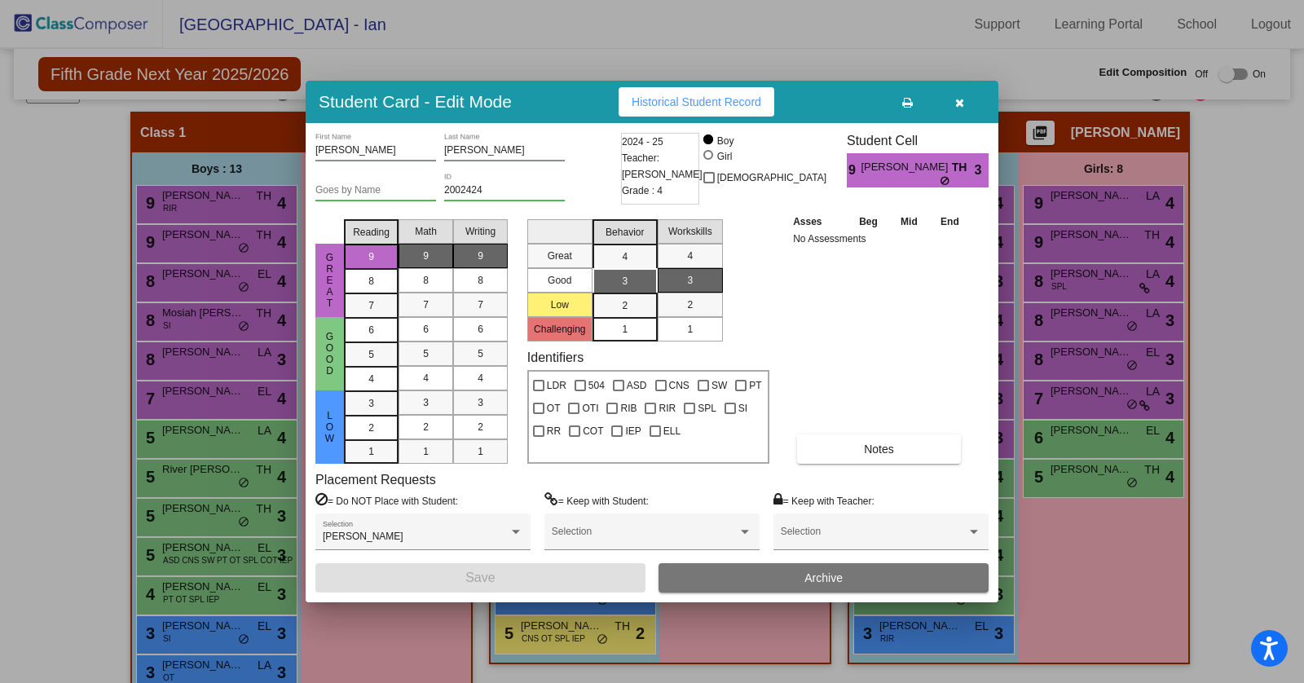
click at [357, 619] on div at bounding box center [652, 341] width 1304 height 683
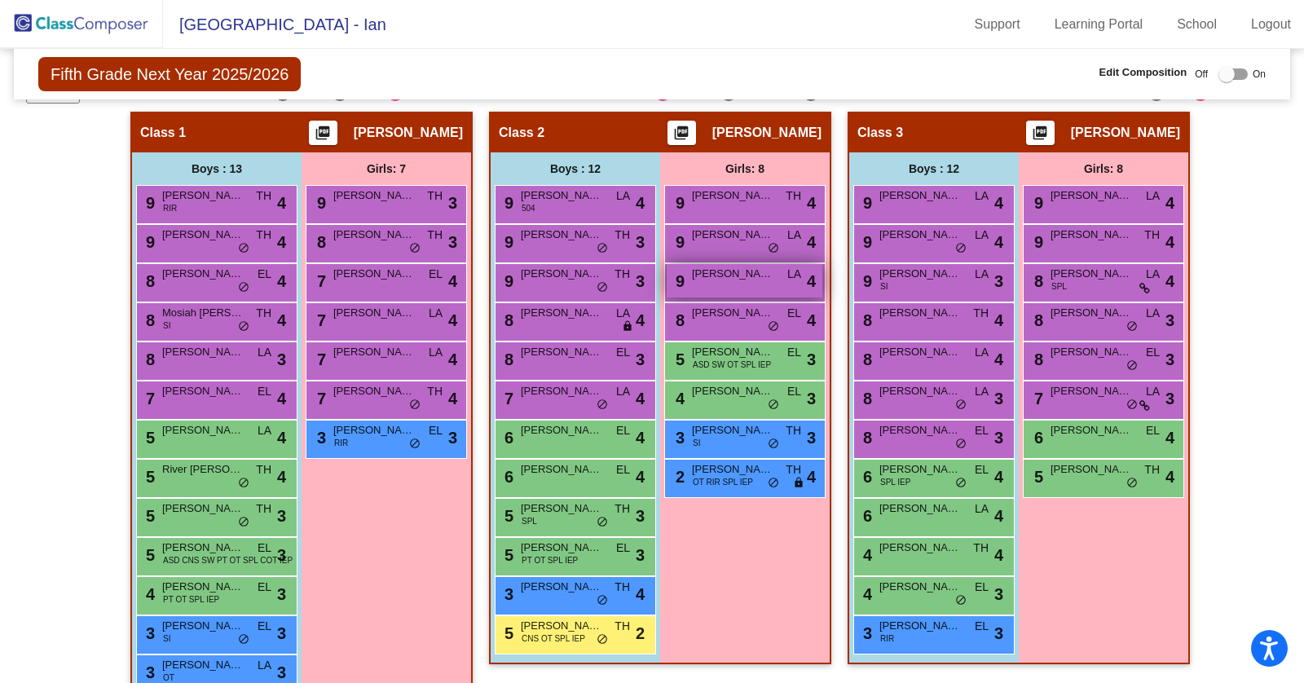
click at [752, 283] on div "9 Ella Wertz LA lock do_not_disturb_alt 4" at bounding box center [745, 280] width 156 height 33
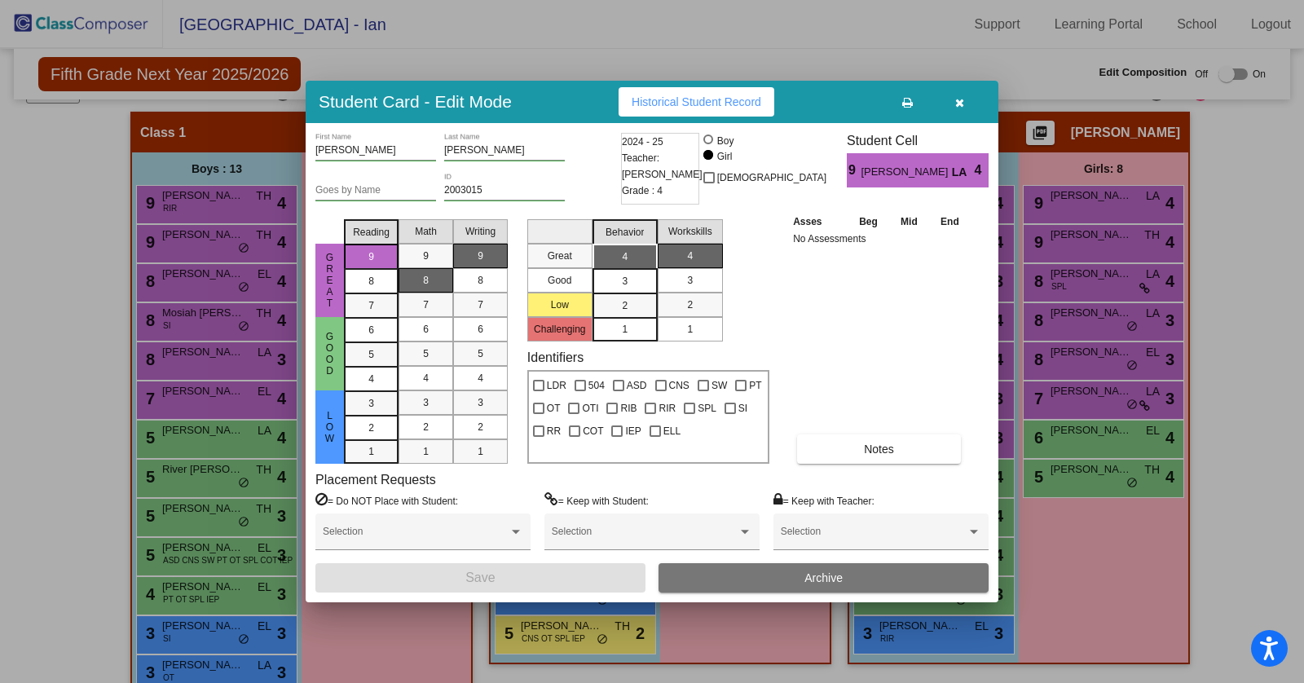
click at [747, 646] on div at bounding box center [652, 341] width 1304 height 683
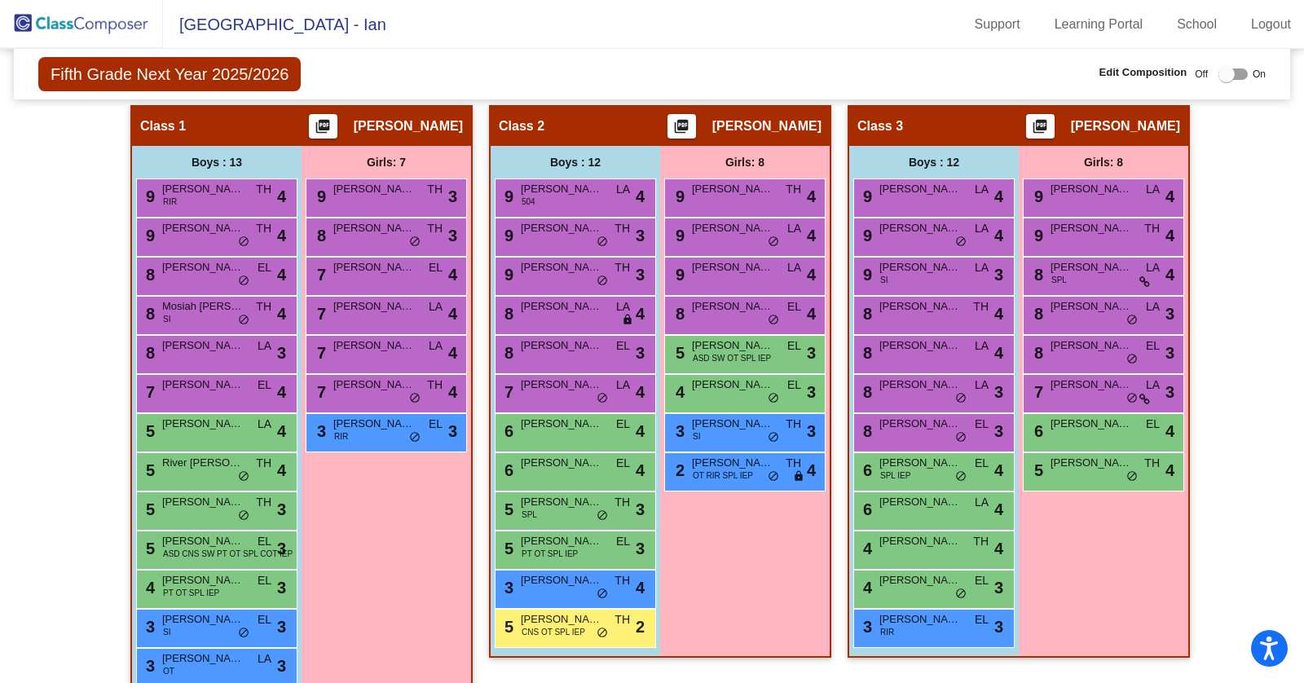
scroll to position [306, 0]
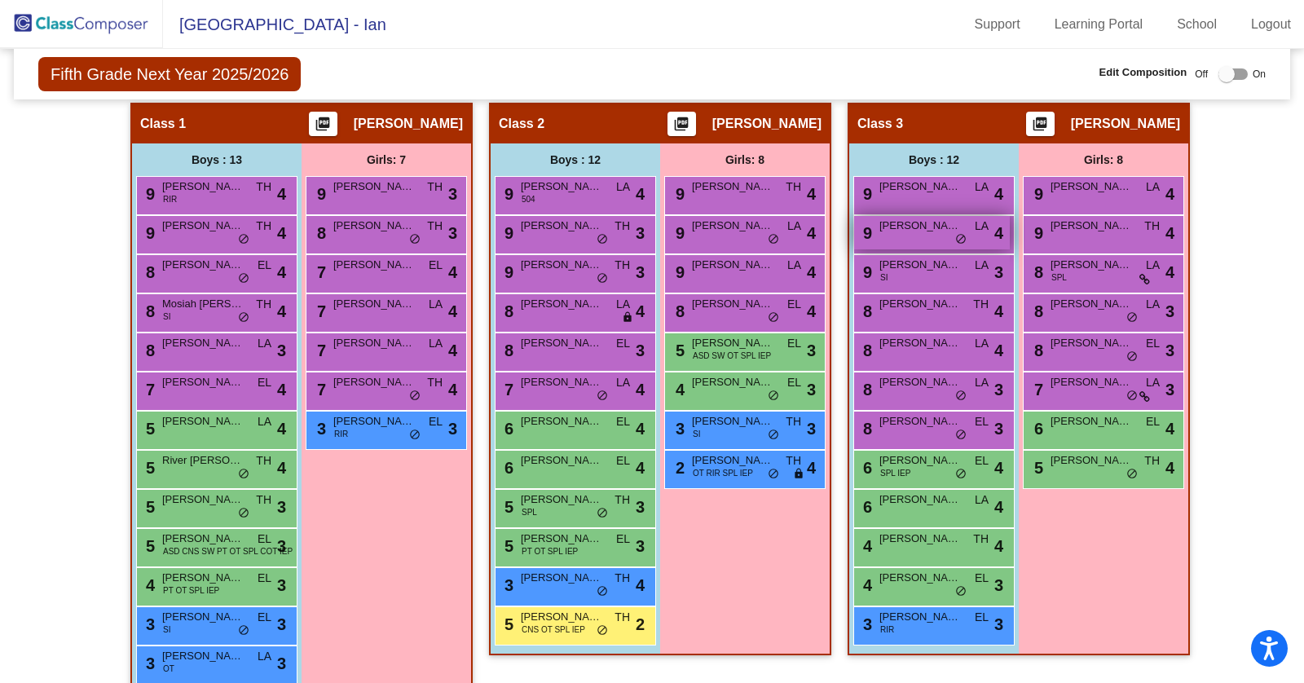
click at [966, 227] on div "9 Colin LaBarge LA lock do_not_disturb_alt 4" at bounding box center [932, 232] width 156 height 33
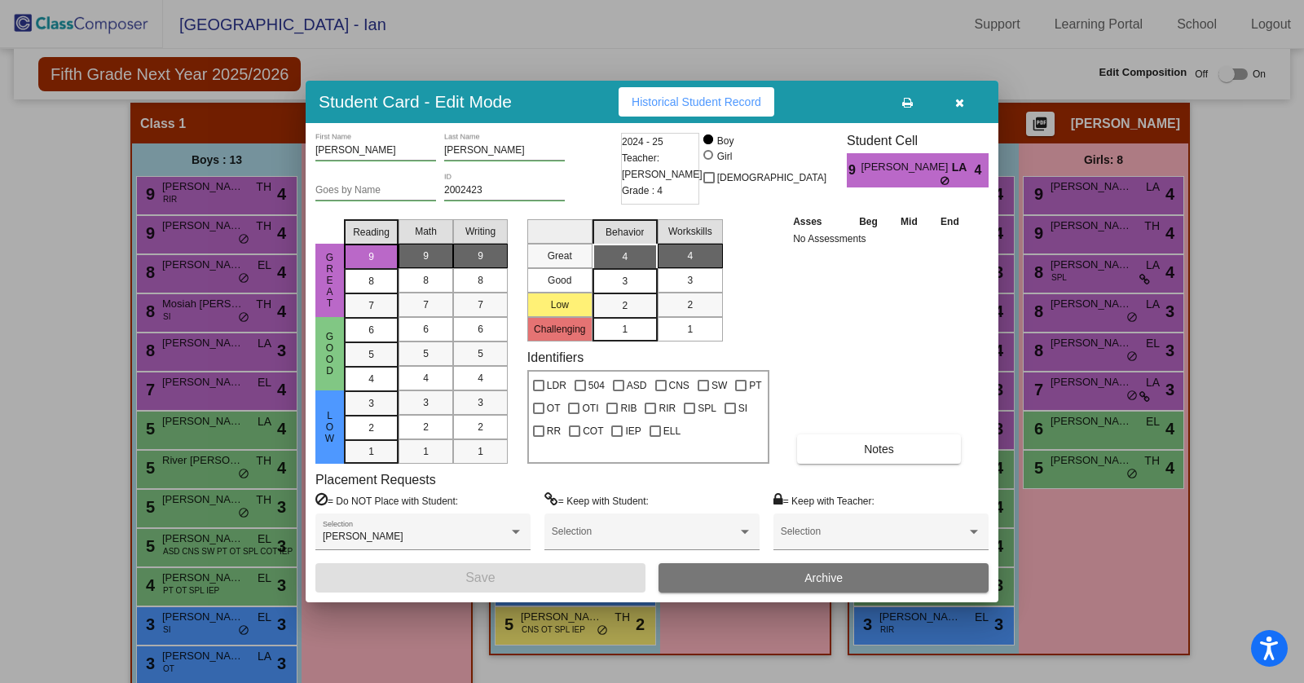
click at [1078, 561] on div at bounding box center [652, 341] width 1304 height 683
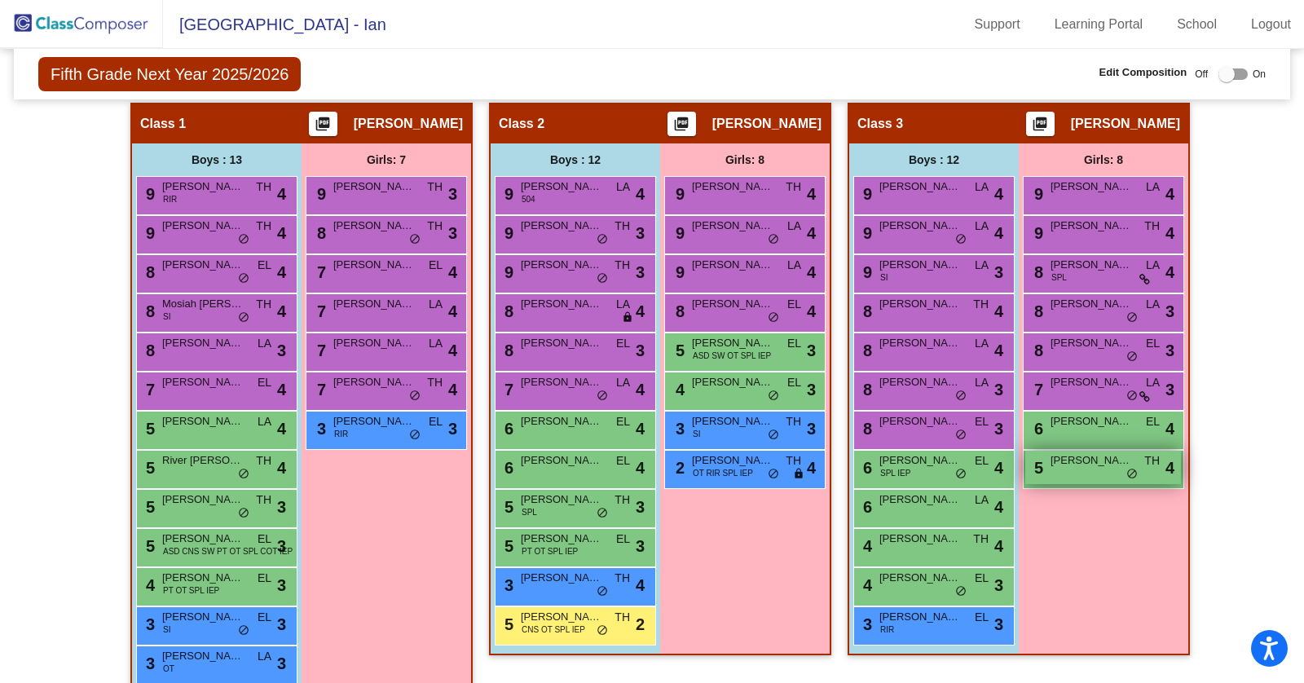
click at [1078, 452] on span "Harper Barnes" at bounding box center [1092, 460] width 82 height 16
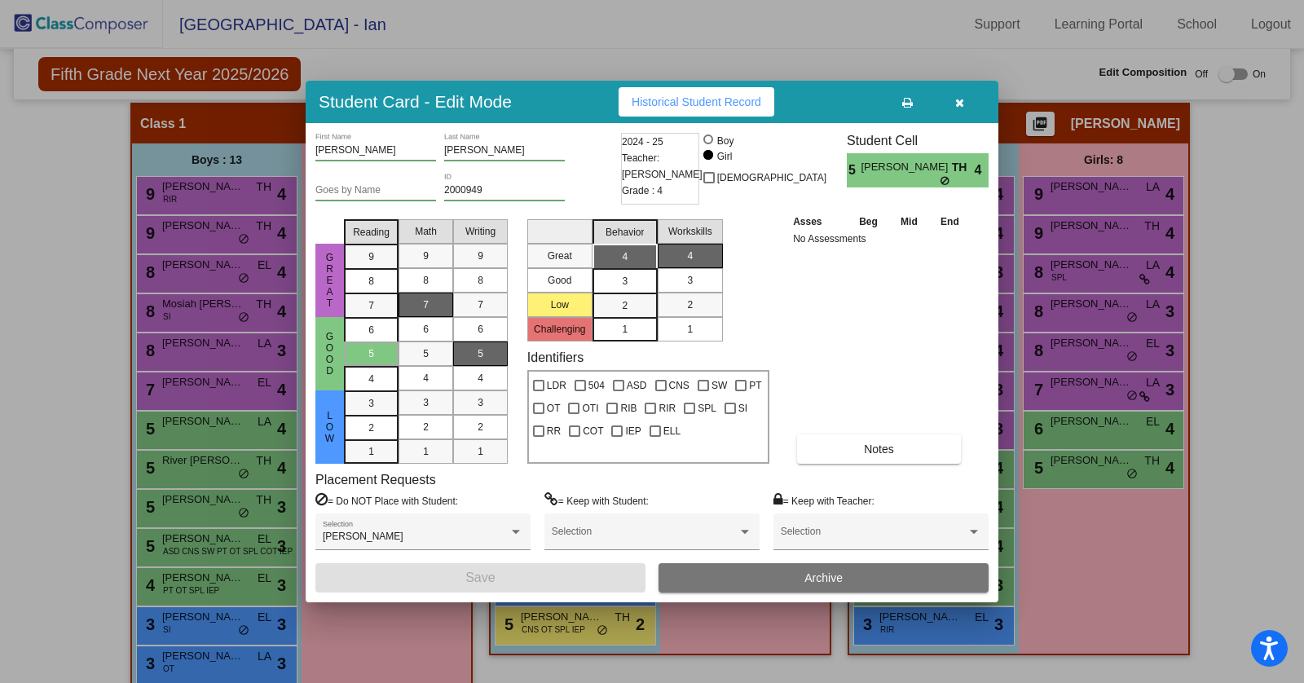
click at [1078, 485] on div at bounding box center [652, 341] width 1304 height 683
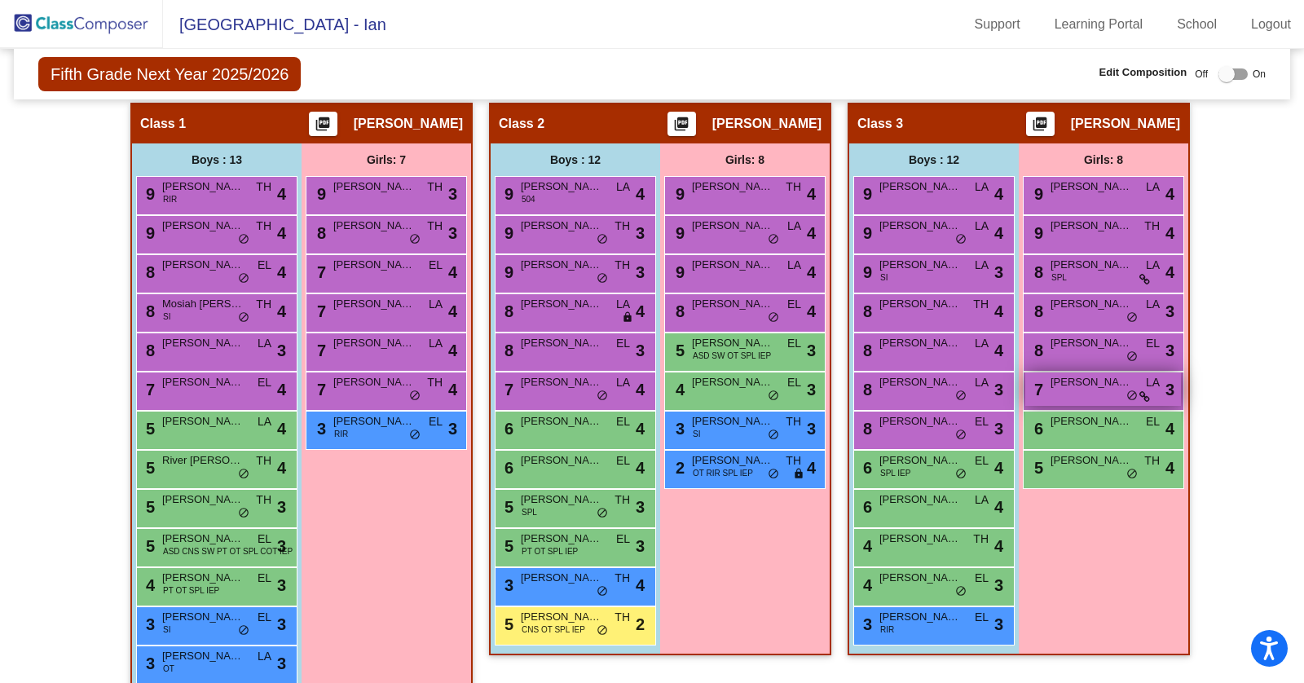
click at [1078, 383] on span "LA" at bounding box center [1153, 382] width 14 height 17
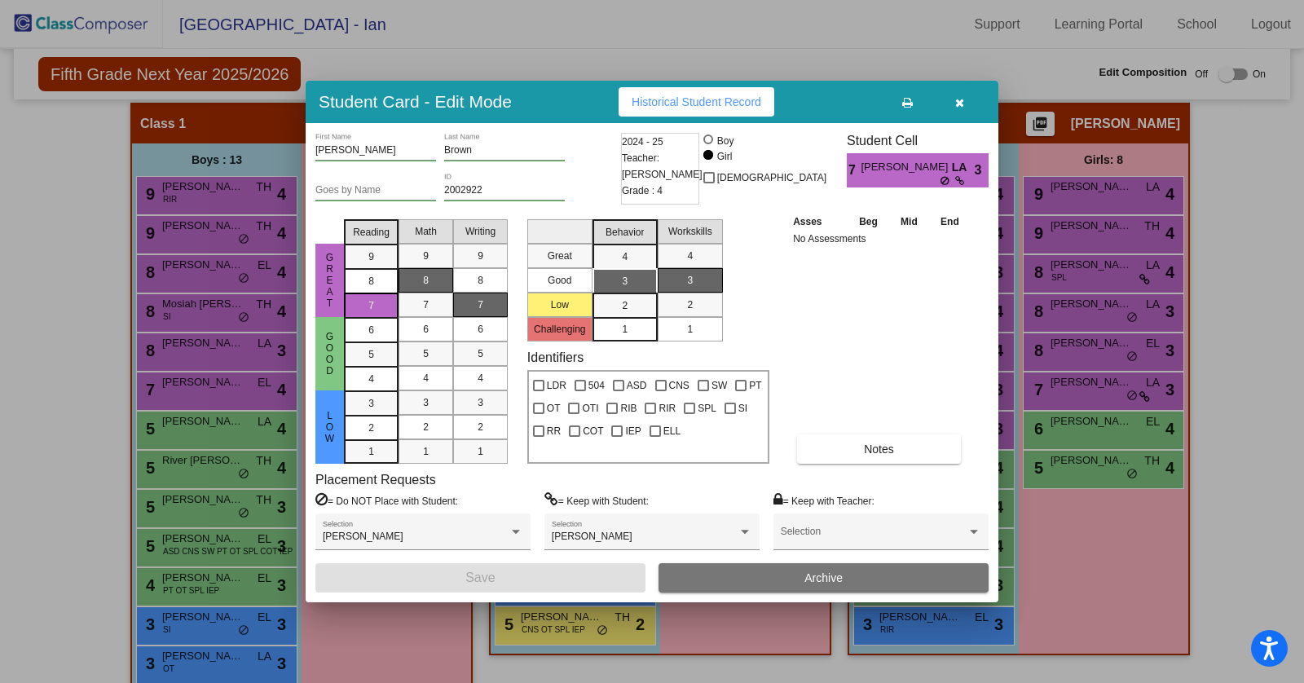
click at [1078, 385] on div at bounding box center [652, 341] width 1304 height 683
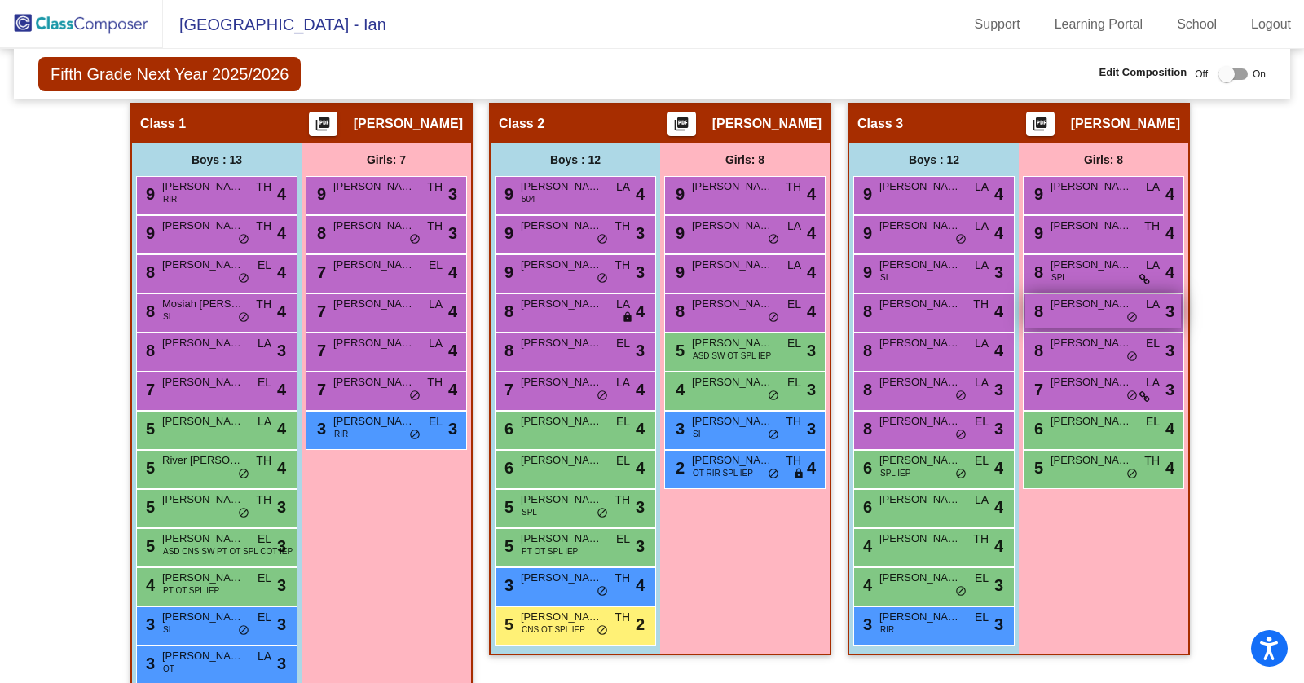
click at [1078, 307] on div "8 Mia Henderson LA lock do_not_disturb_alt 3" at bounding box center [1104, 310] width 156 height 33
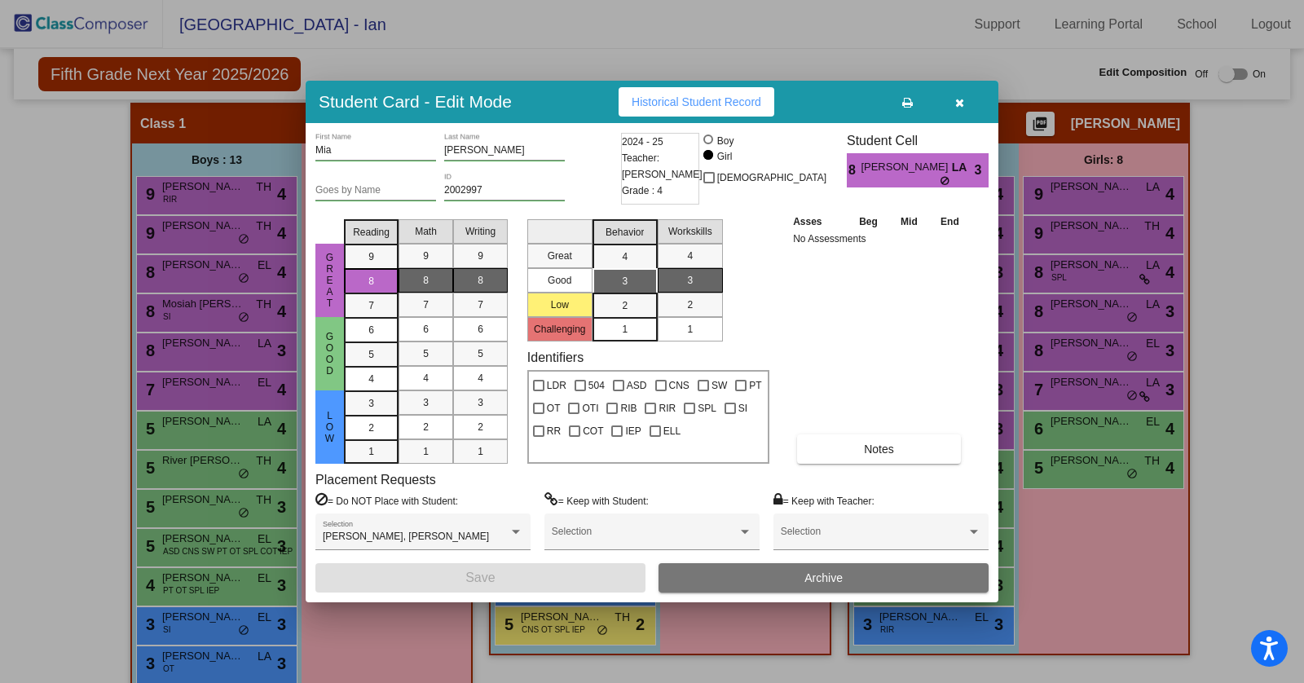
click at [1078, 349] on div at bounding box center [652, 341] width 1304 height 683
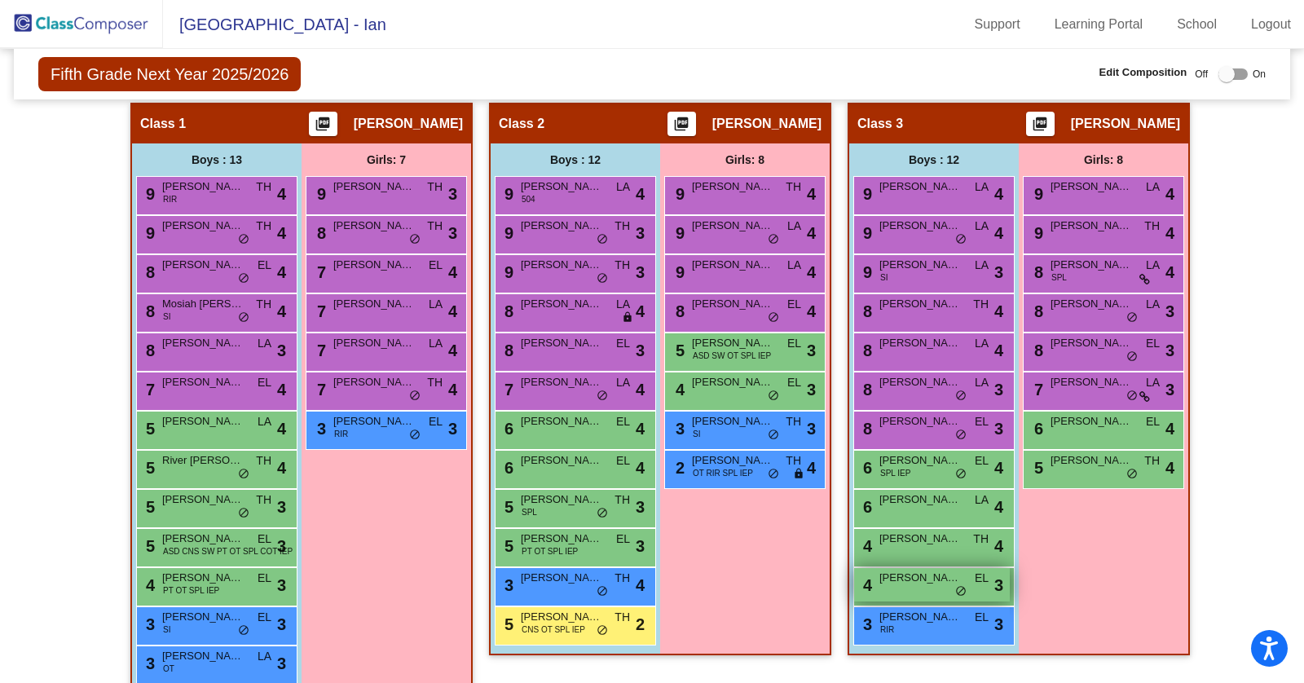
click at [942, 584] on div "4 Cole Gemuendt EL lock do_not_disturb_alt 3" at bounding box center [932, 584] width 156 height 33
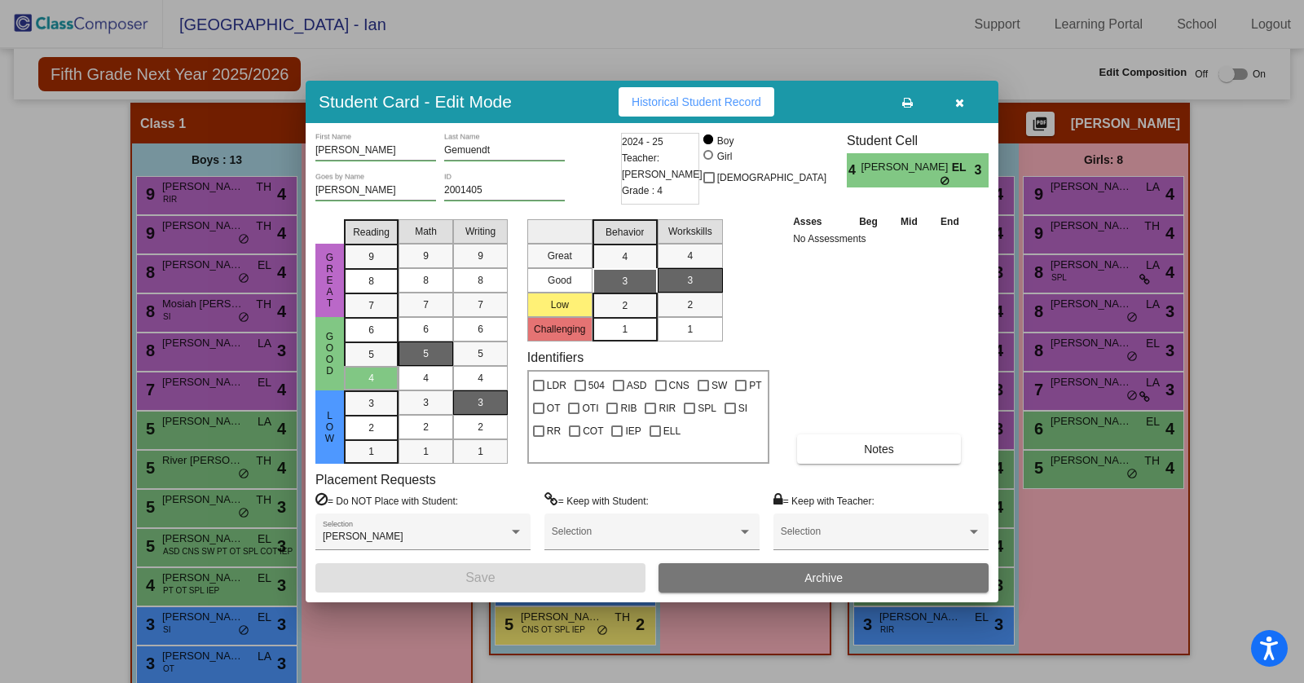
click at [1078, 508] on div at bounding box center [652, 341] width 1304 height 683
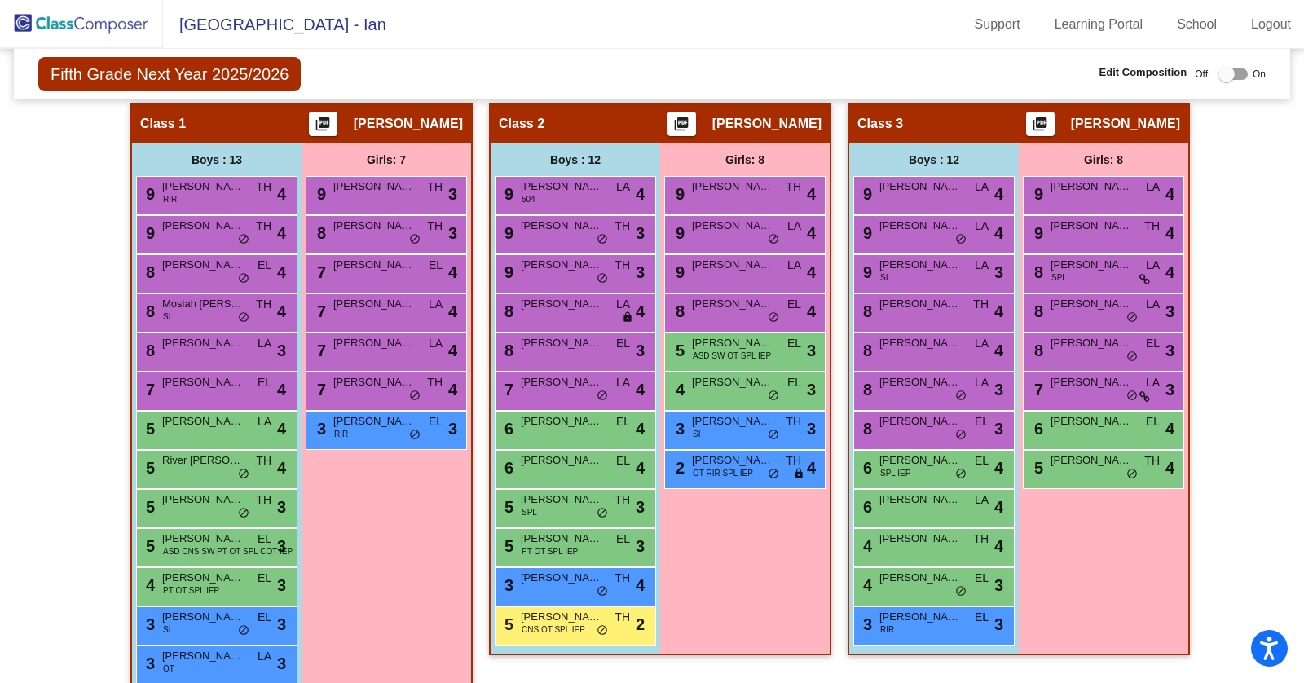
scroll to position [330, 0]
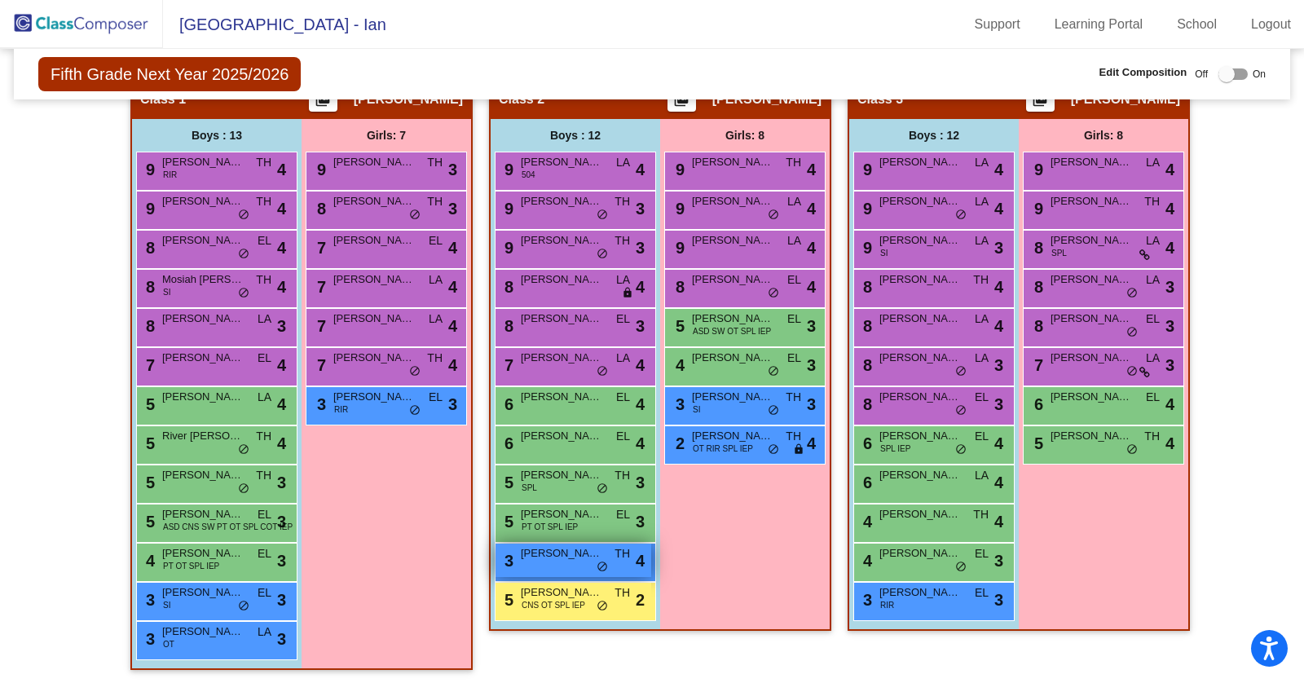
click at [567, 550] on span "Landon Menneto" at bounding box center [562, 553] width 82 height 16
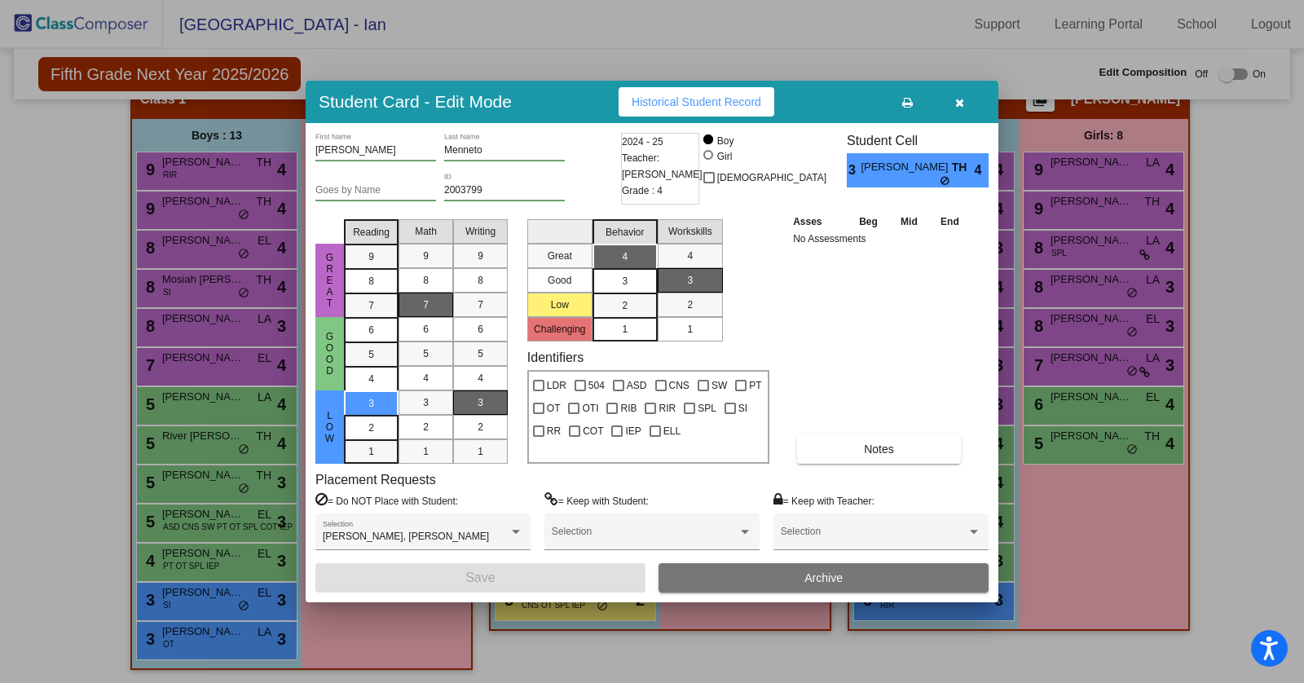
click at [472, 624] on div at bounding box center [652, 341] width 1304 height 683
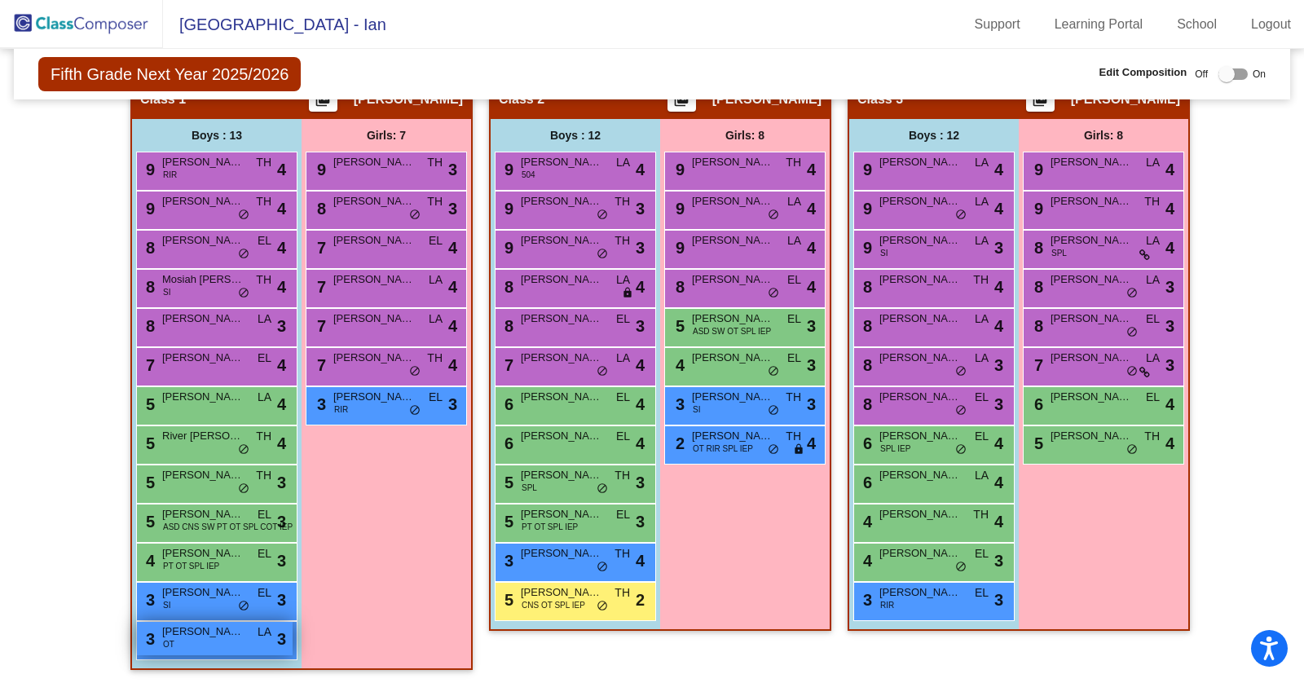
click at [250, 625] on div "3 Michael Geracitano OT LA lock do_not_disturb_alt 3" at bounding box center [215, 638] width 156 height 33
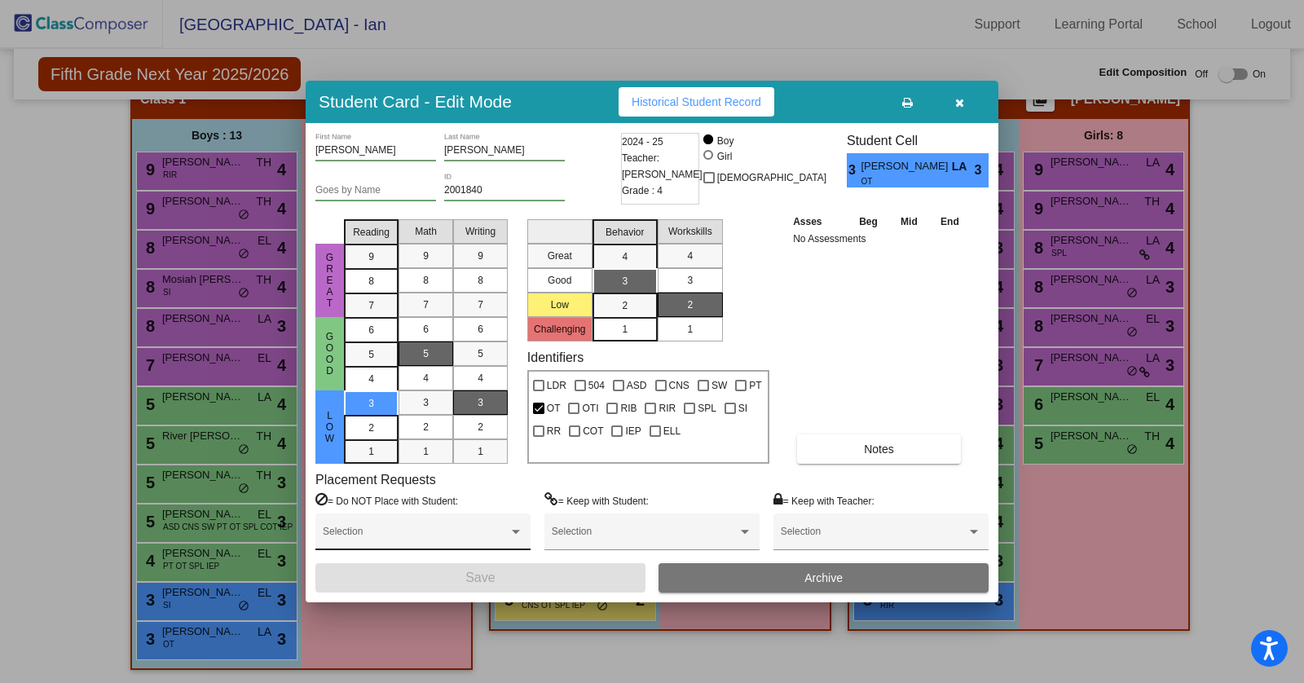
click at [424, 532] on span at bounding box center [416, 537] width 186 height 11
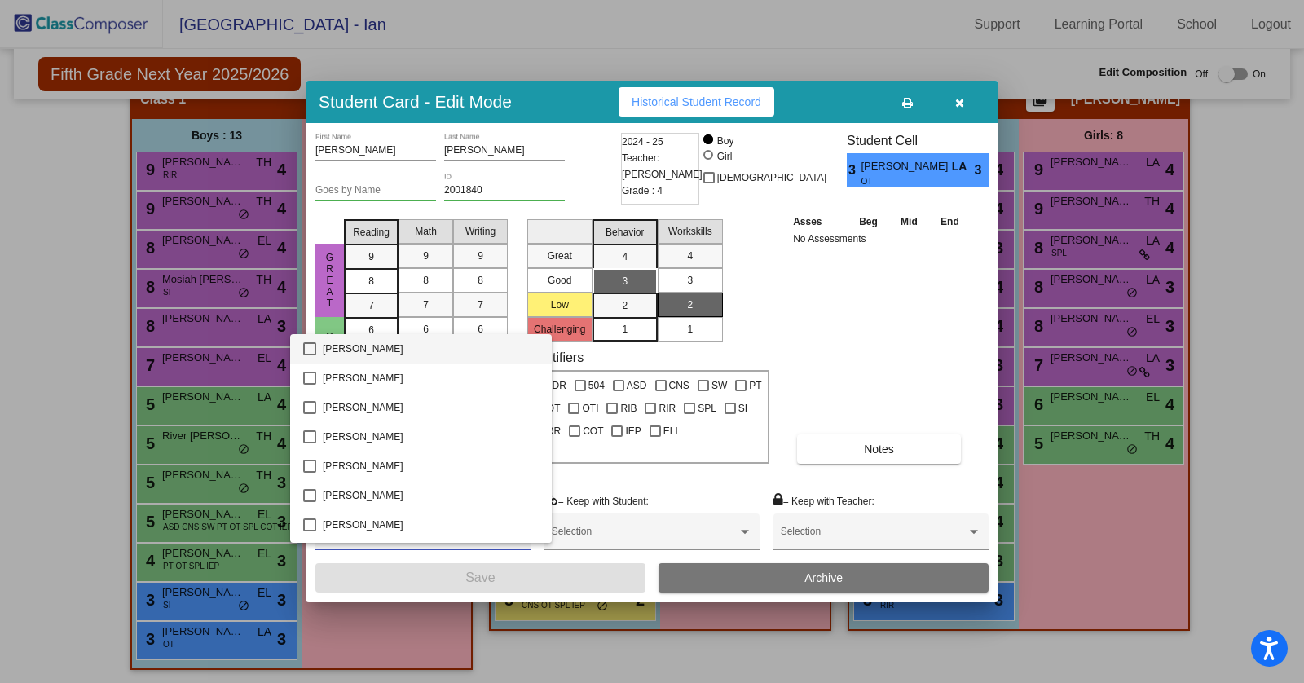
click at [52, 508] on div at bounding box center [652, 341] width 1304 height 683
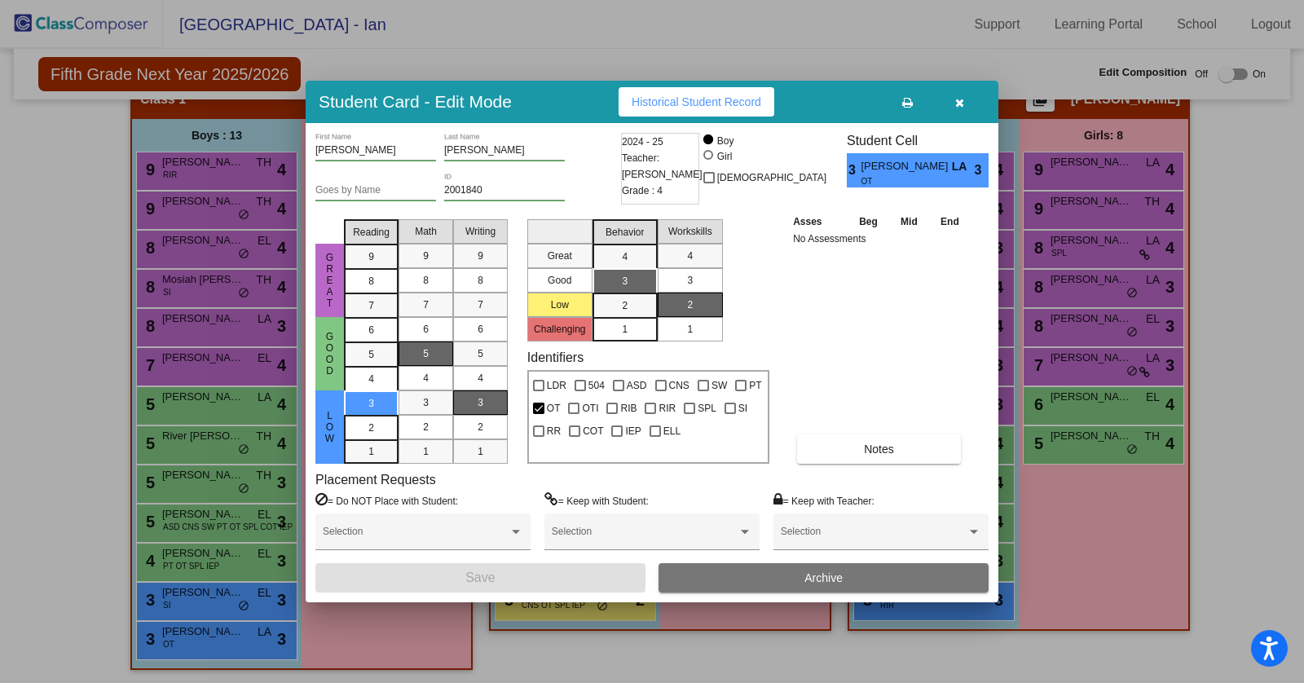
click at [52, 508] on div at bounding box center [652, 341] width 1304 height 683
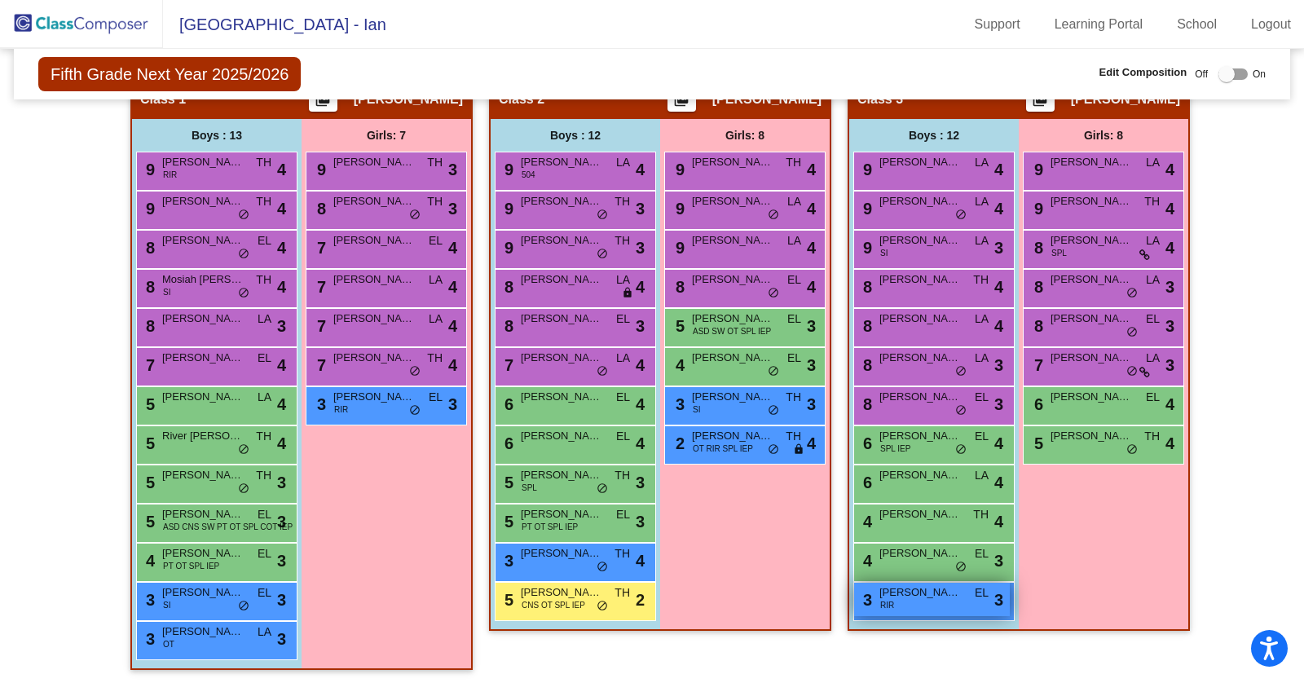
click at [880, 591] on span "Greyson Garhartt" at bounding box center [921, 592] width 82 height 16
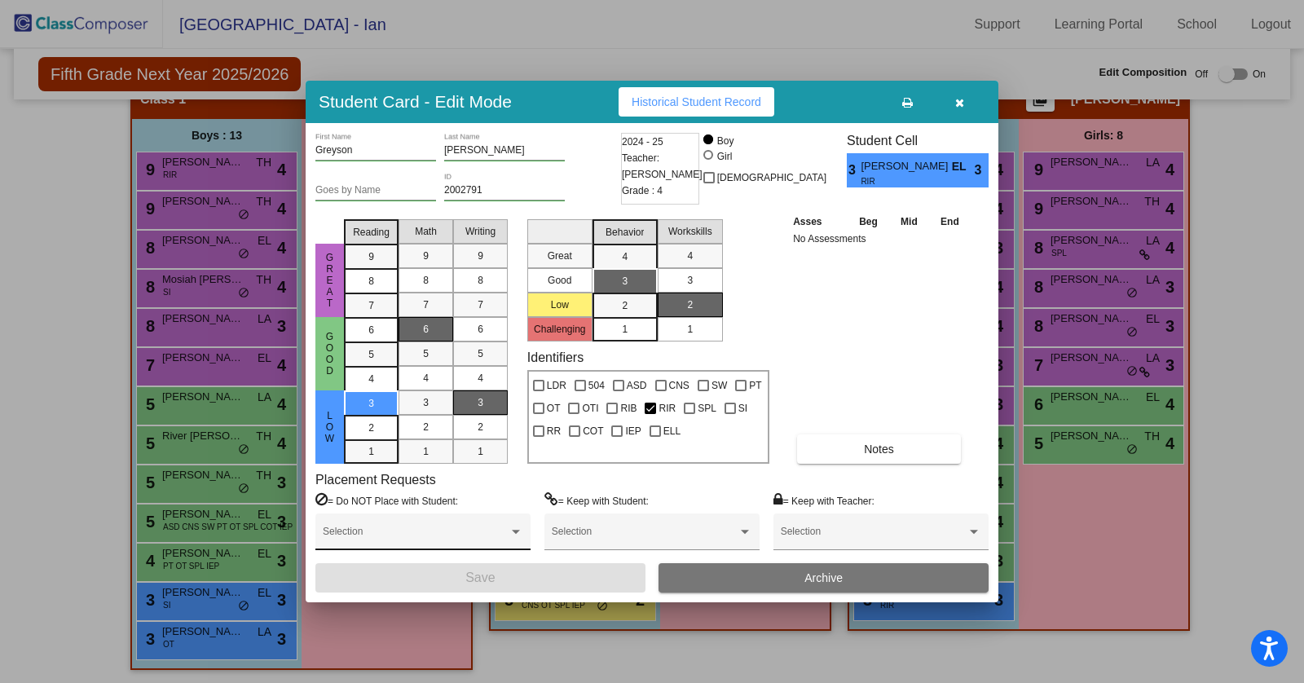
click at [487, 514] on div "Selection" at bounding box center [422, 532] width 215 height 37
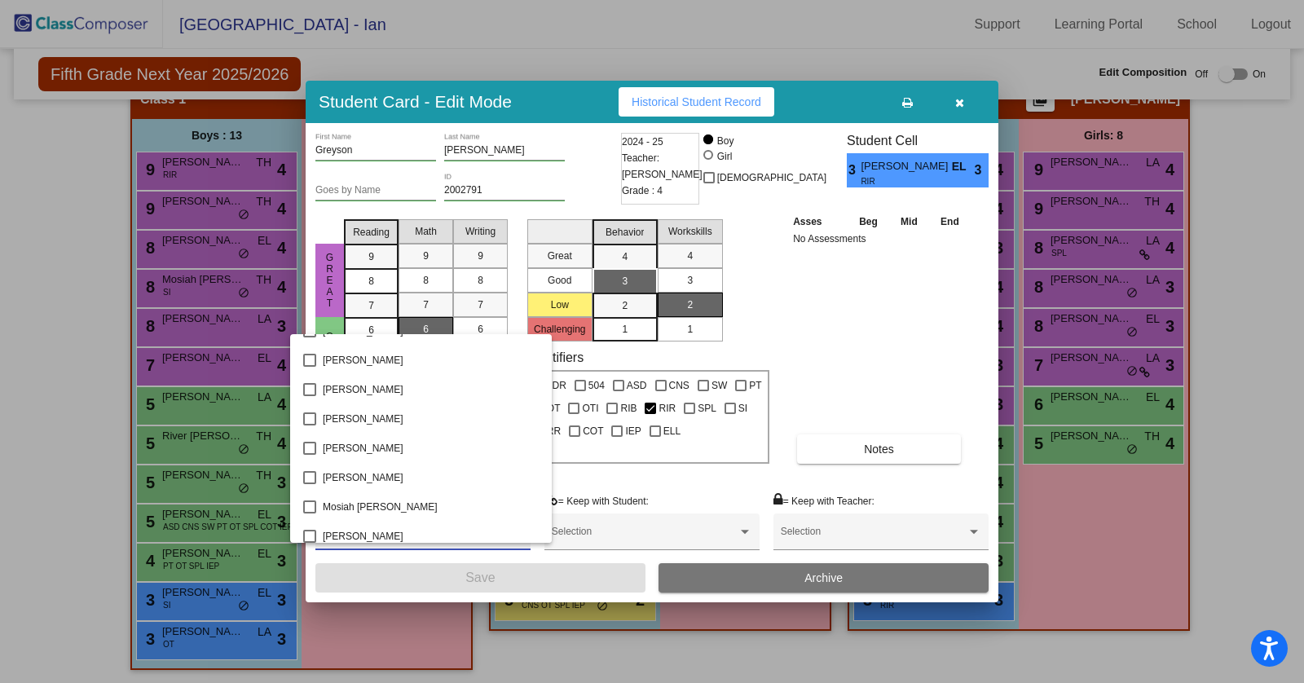
scroll to position [862, 0]
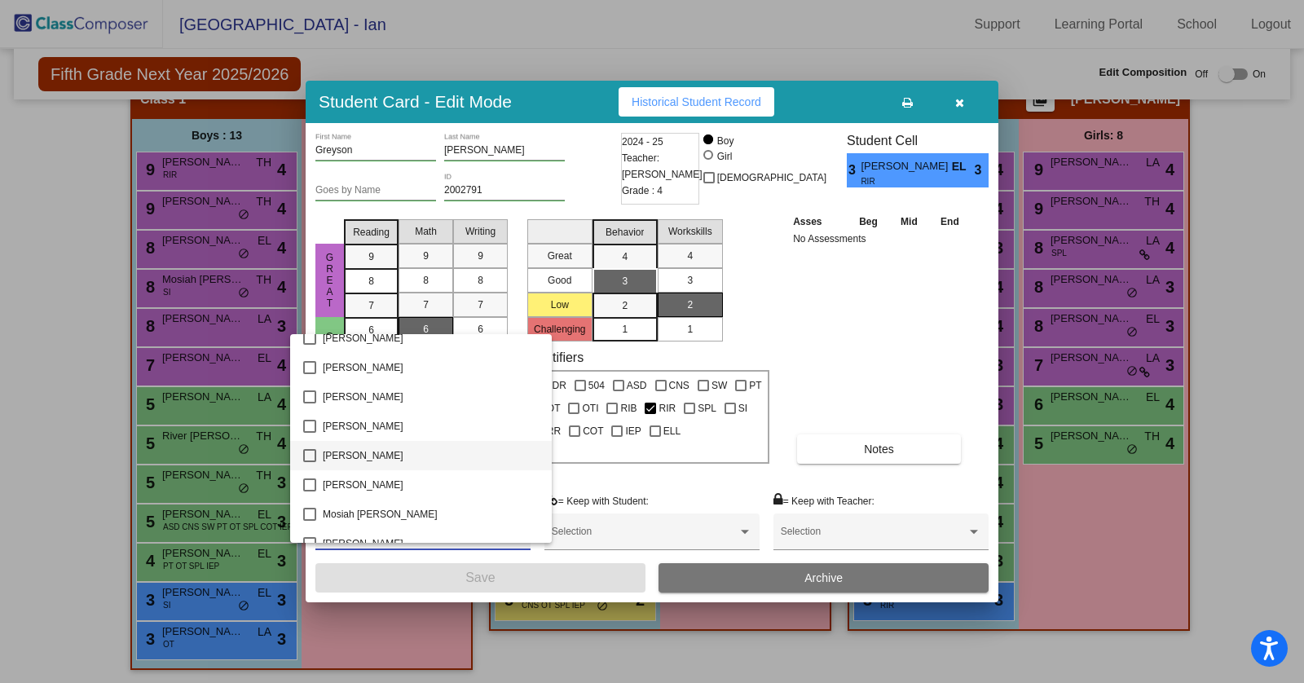
click at [382, 458] on span "Michael Geracitano" at bounding box center [431, 455] width 216 height 29
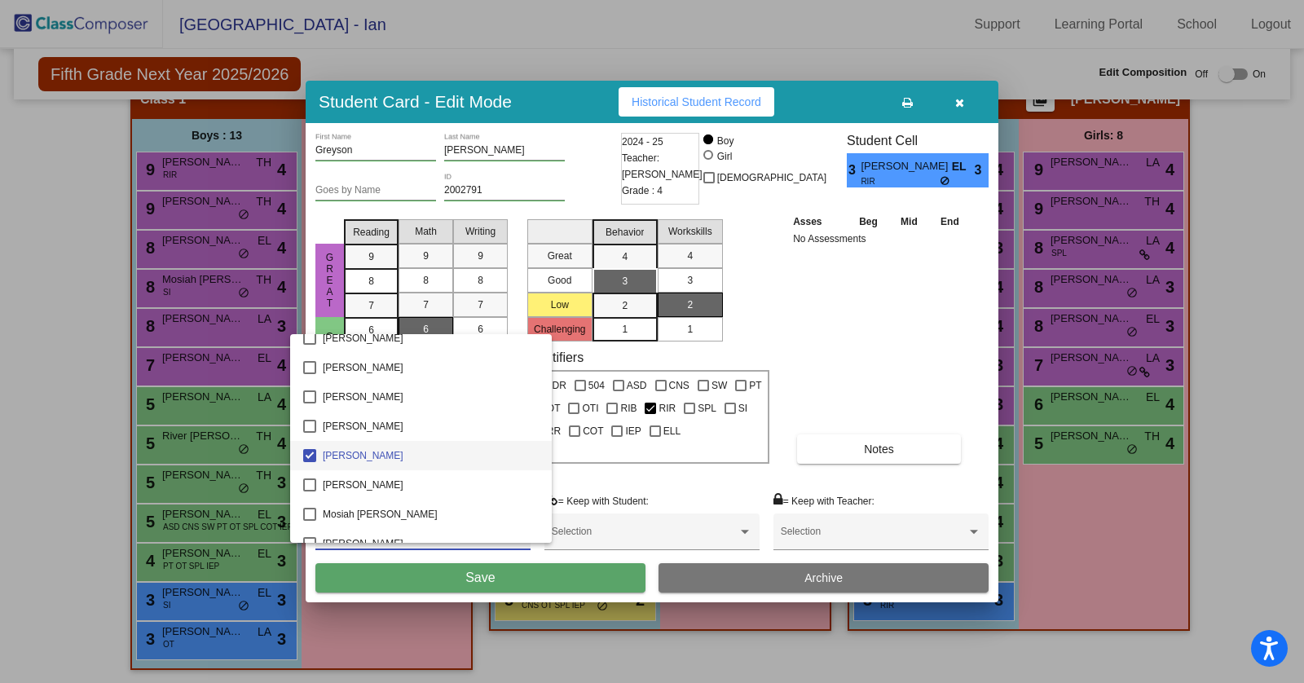
click at [427, 580] on div at bounding box center [652, 341] width 1304 height 683
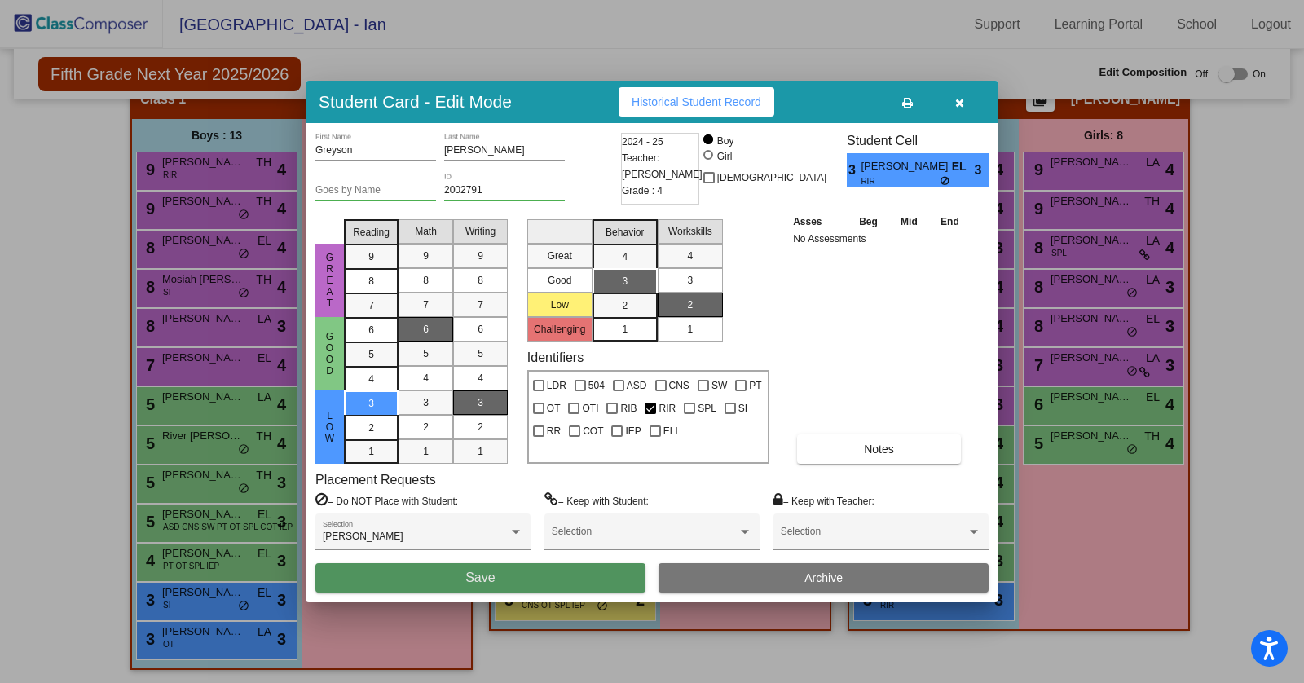
click at [427, 580] on button "Save" at bounding box center [480, 577] width 330 height 29
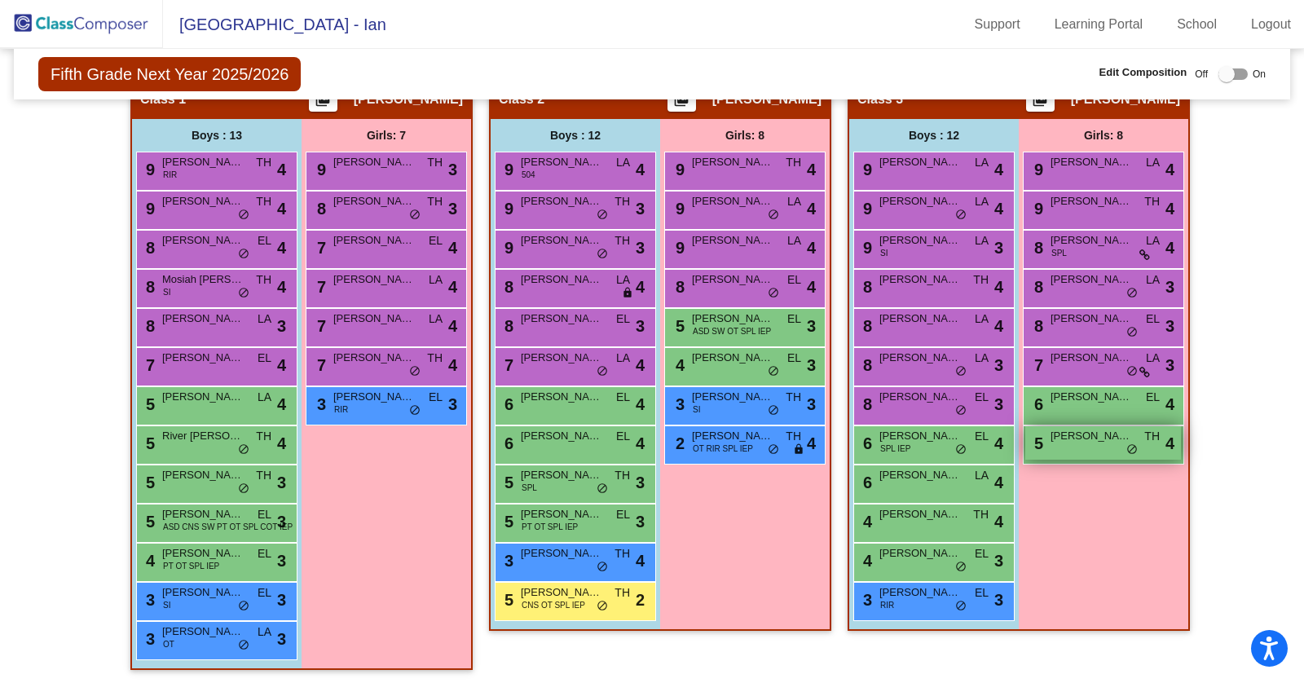
click at [1078, 445] on div "5 Harper Barnes TH lock do_not_disturb_alt 4" at bounding box center [1104, 442] width 156 height 33
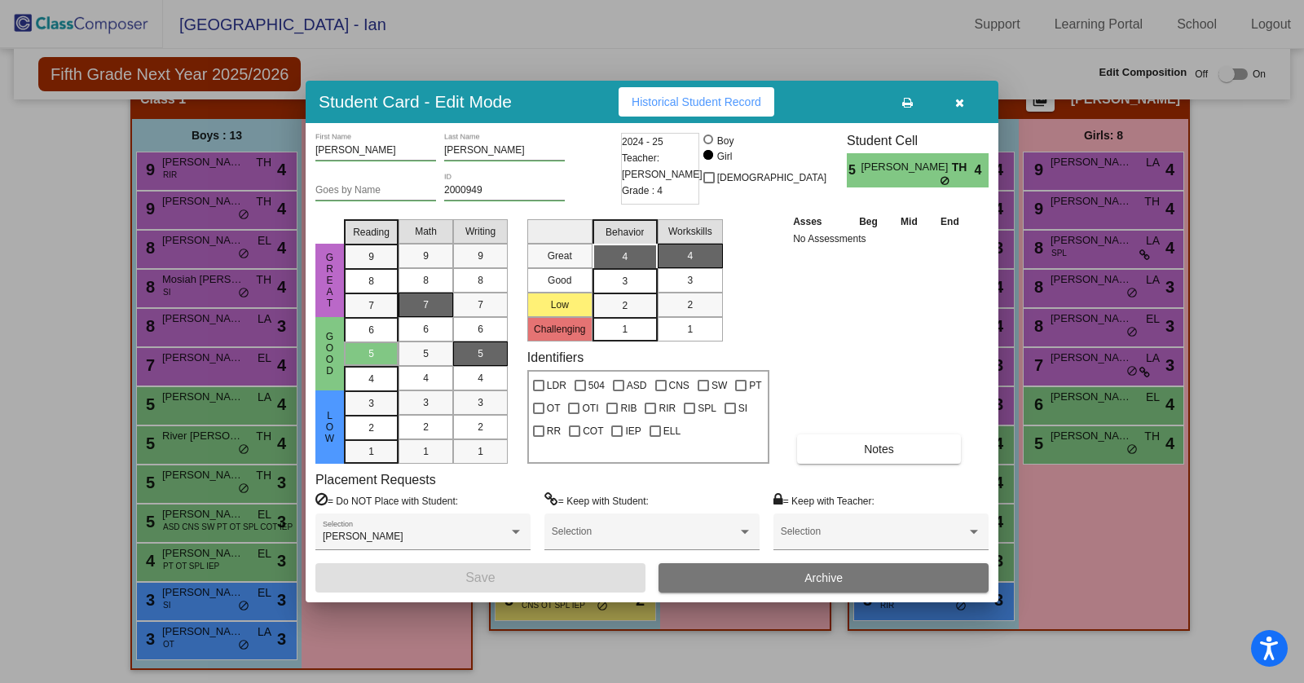
click at [20, 467] on div at bounding box center [652, 341] width 1304 height 683
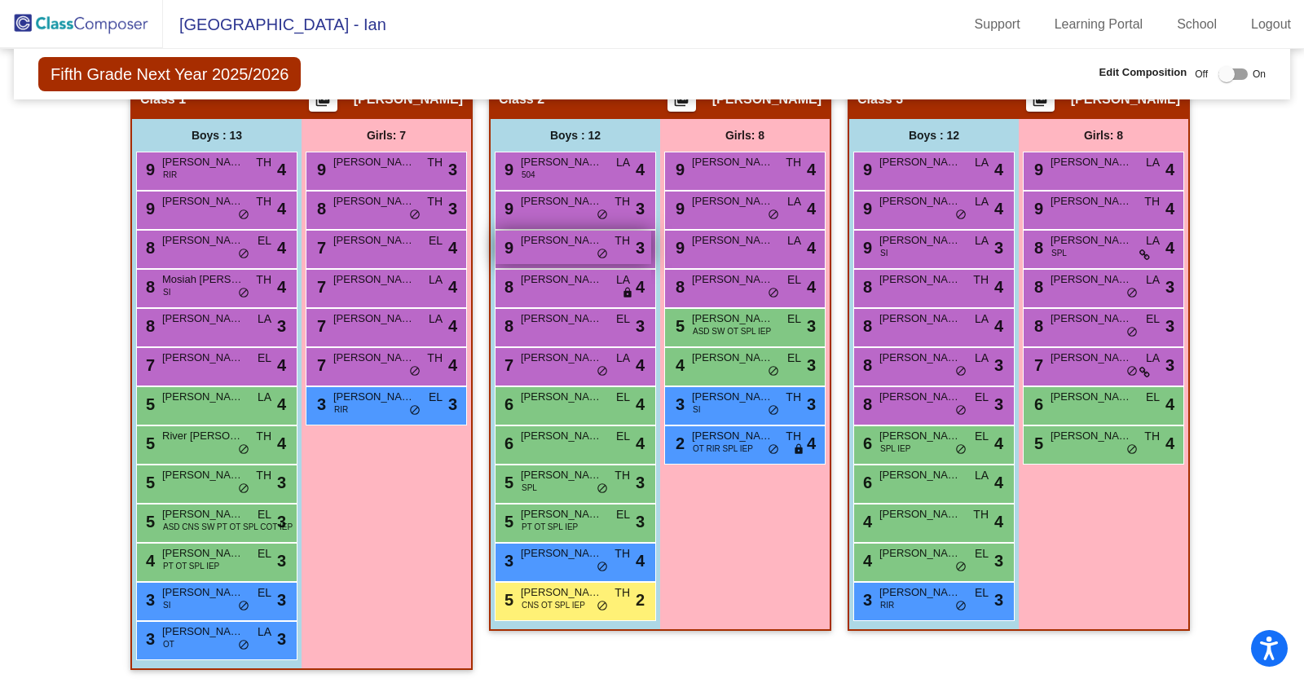
click at [541, 250] on div "9 Judd Berhaupt TH lock do_not_disturb_alt 3" at bounding box center [574, 247] width 156 height 33
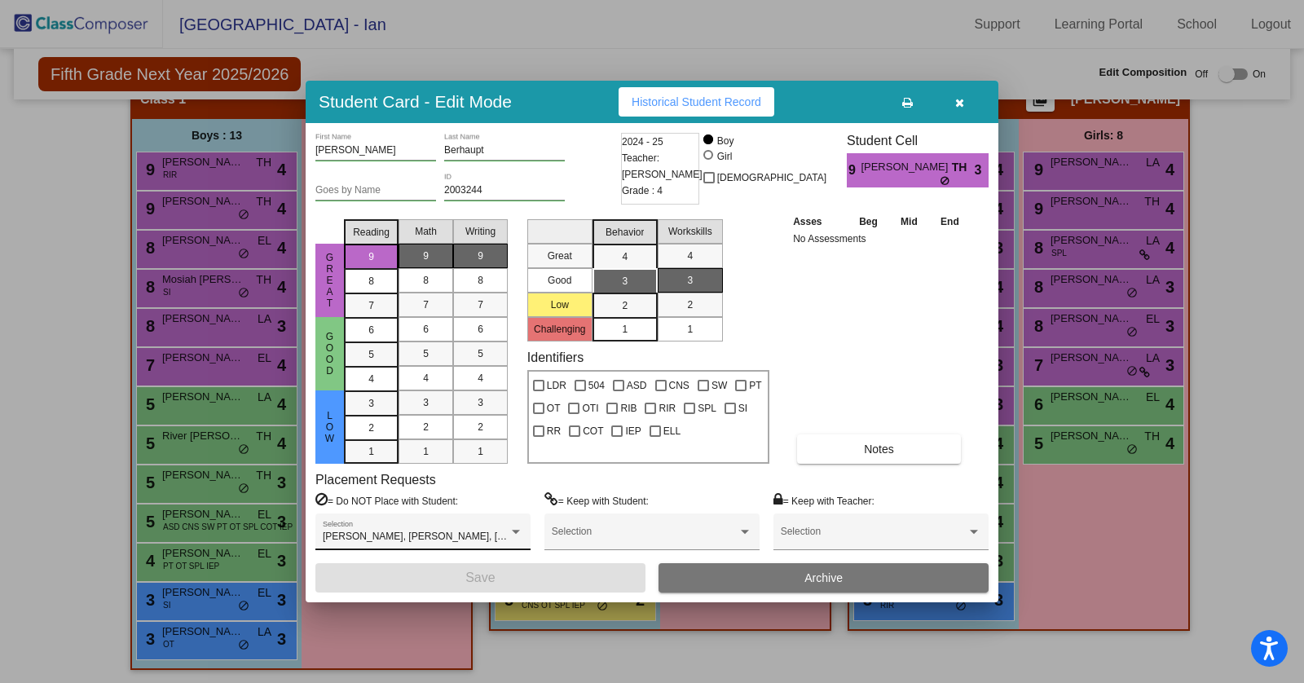
click at [497, 543] on div "Henry Johnson, Miles Moak, Philip Jenkins Selection" at bounding box center [423, 535] width 201 height 29
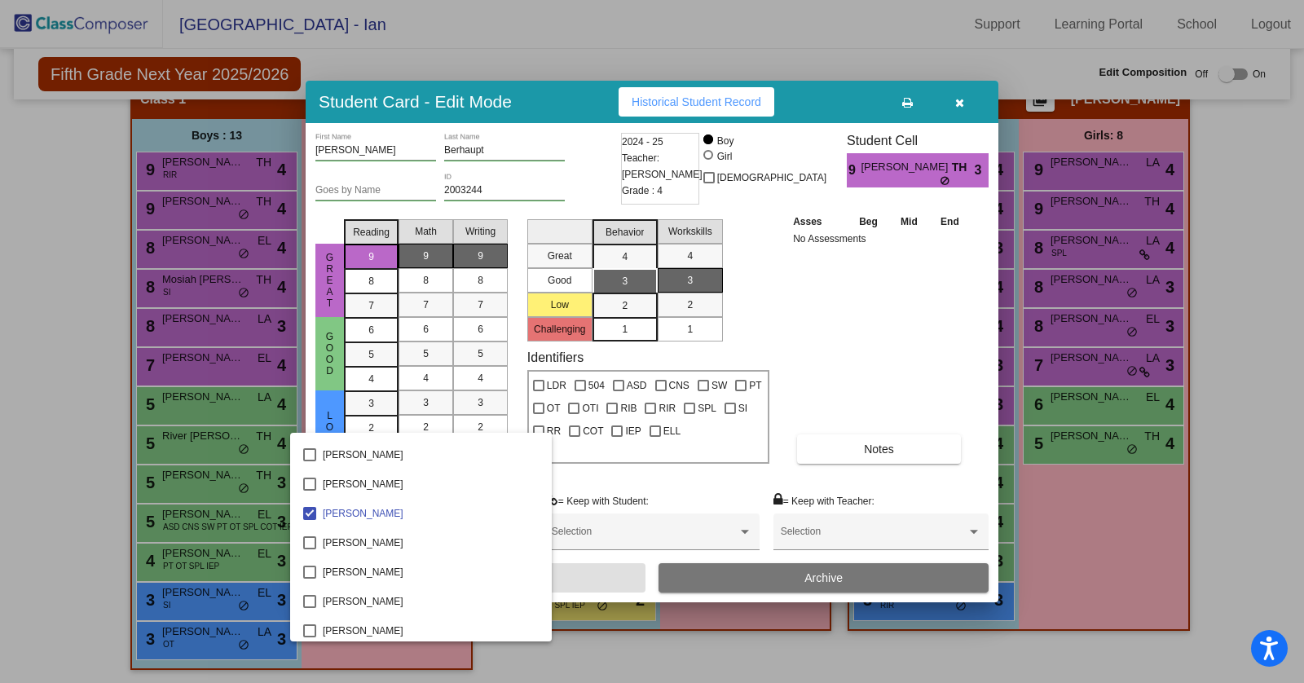
scroll to position [1262, 0]
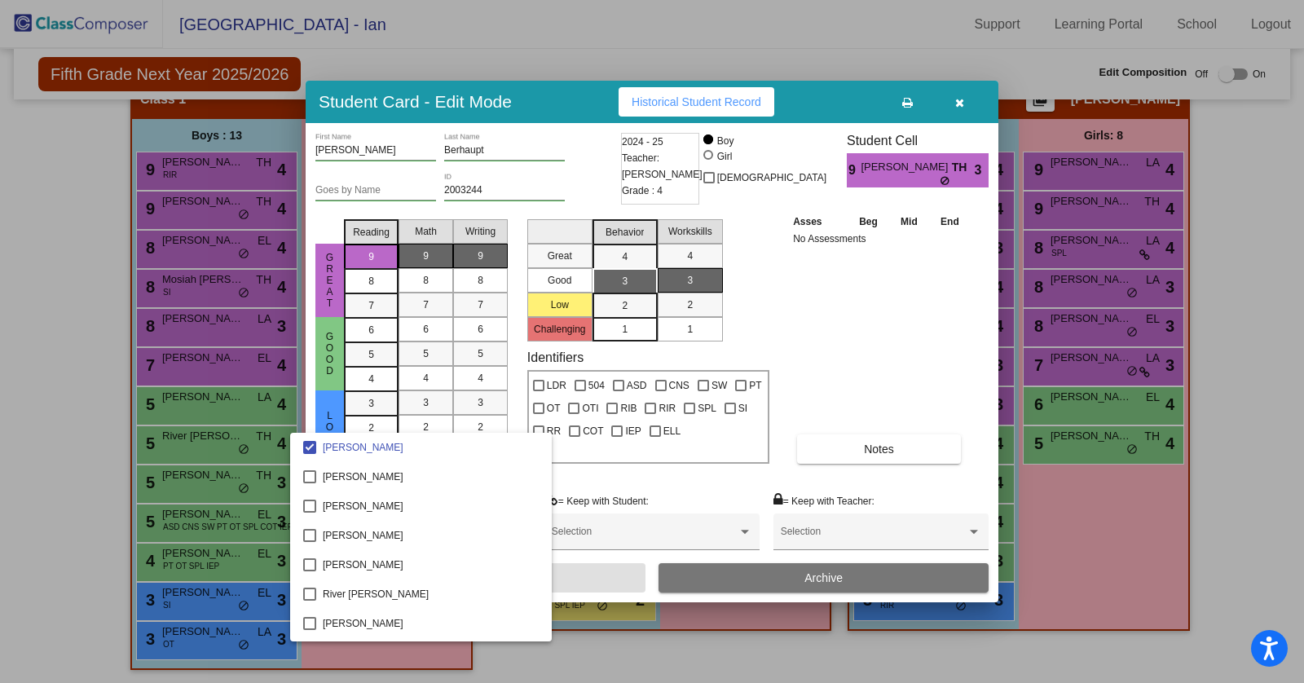
click at [56, 401] on div at bounding box center [652, 341] width 1304 height 683
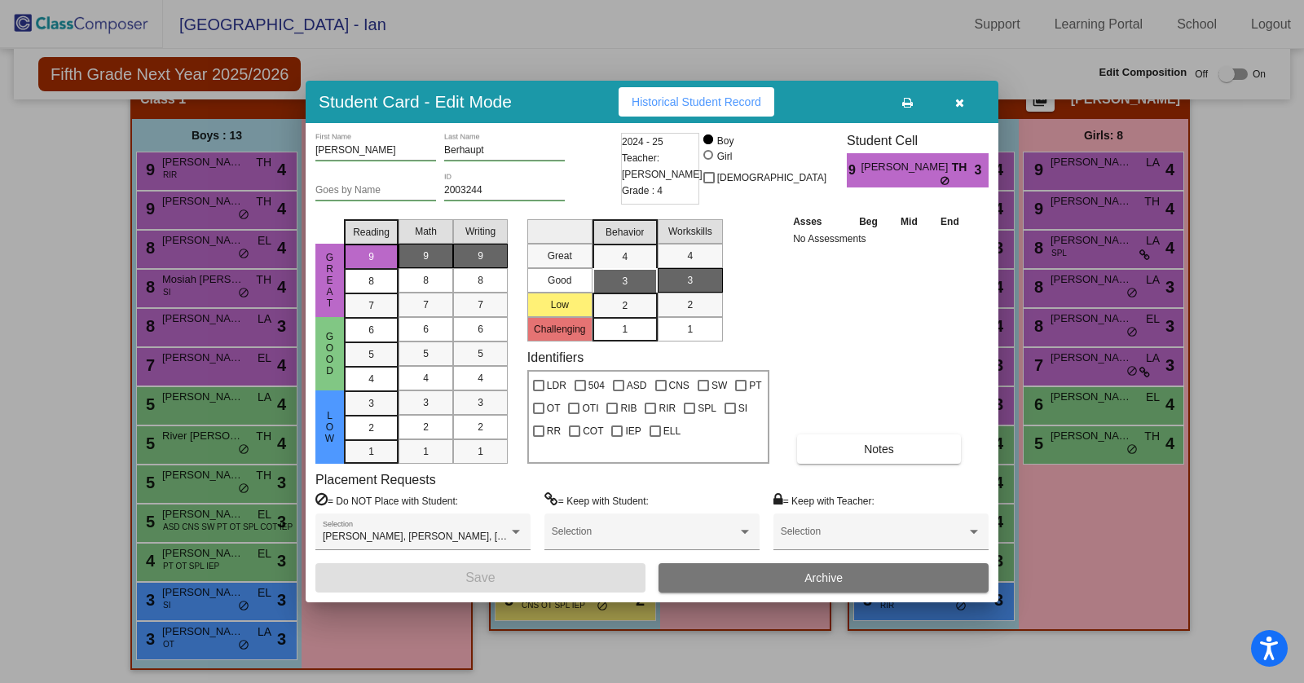
click at [56, 401] on div at bounding box center [652, 341] width 1304 height 683
